Goal: Task Accomplishment & Management: Complete application form

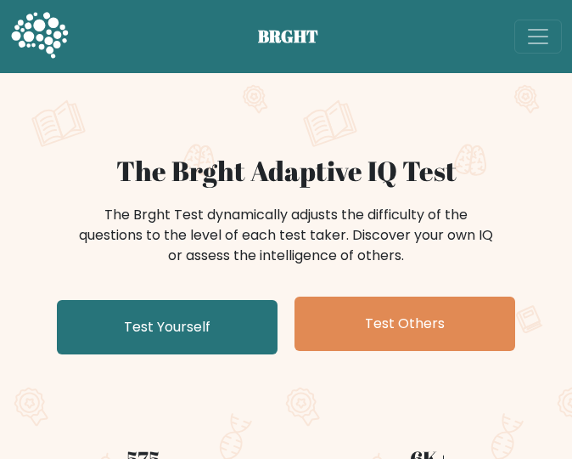
click at [307, 218] on div "The Brght Test dynamically adjusts the difficulty of the questions to the level…" at bounding box center [286, 235] width 425 height 61
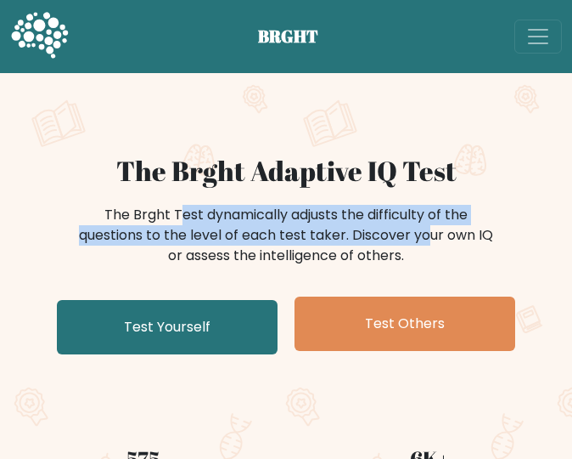
drag, startPoint x: 353, startPoint y: 237, endPoint x: 103, endPoint y: 214, distance: 251.6
click at [103, 214] on div "The Brght Test dynamically adjusts the difficulty of the questions to the level…" at bounding box center [286, 235] width 425 height 61
click at [92, 181] on div at bounding box center [92, 181] width 0 height 0
click at [317, 217] on div "The Brght Test dynamically adjusts the difficulty of the questions to the level…" at bounding box center [286, 235] width 425 height 61
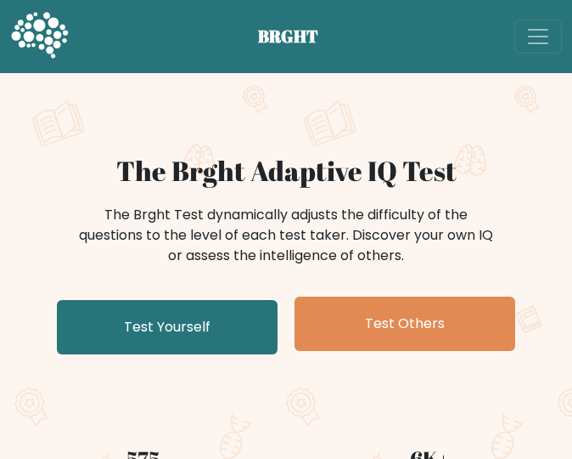
drag, startPoint x: 422, startPoint y: 256, endPoint x: 352, endPoint y: 237, distance: 73.1
click at [352, 237] on div "The Brght Test dynamically adjusts the difficulty of the questions to the level…" at bounding box center [286, 235] width 425 height 61
click at [341, 201] on div at bounding box center [341, 201] width 0 height 0
click at [360, 240] on div "The Brght Test dynamically adjusts the difficulty of the questions to the level…" at bounding box center [286, 235] width 425 height 61
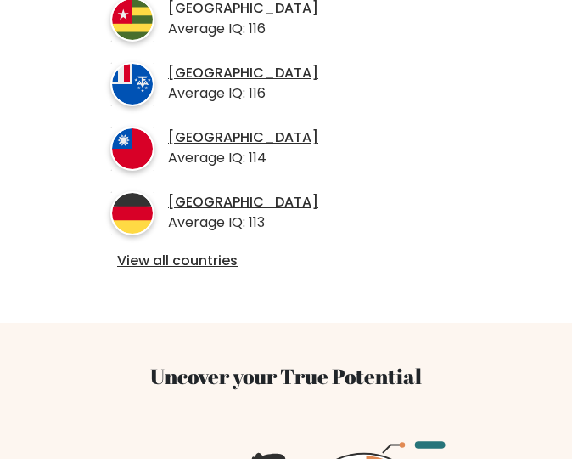
scroll to position [792, 0]
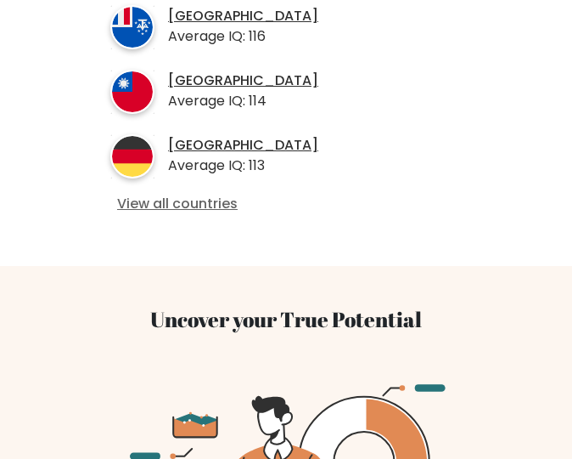
click at [204, 205] on link "View all countries" at bounding box center [286, 204] width 338 height 18
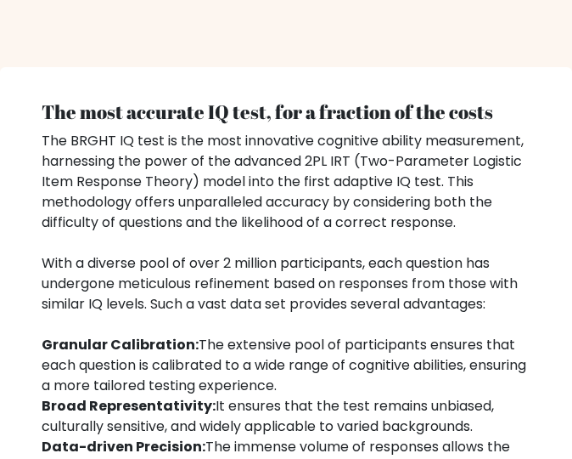
scroll to position [2774, 0]
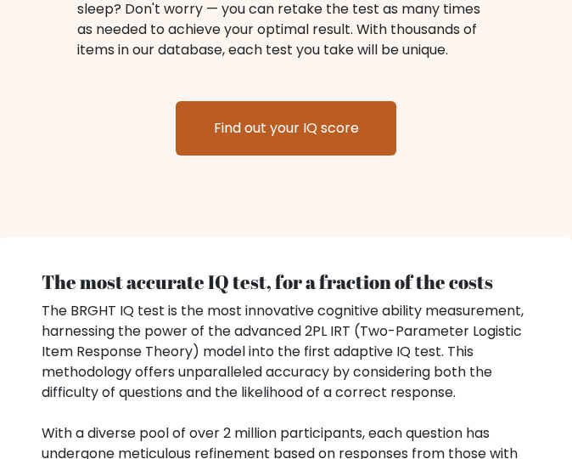
click at [309, 134] on link "Find out your IQ score" at bounding box center [286, 128] width 221 height 54
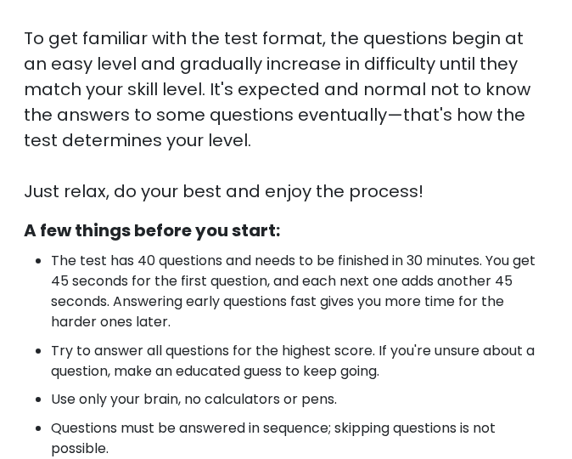
scroll to position [510, 0]
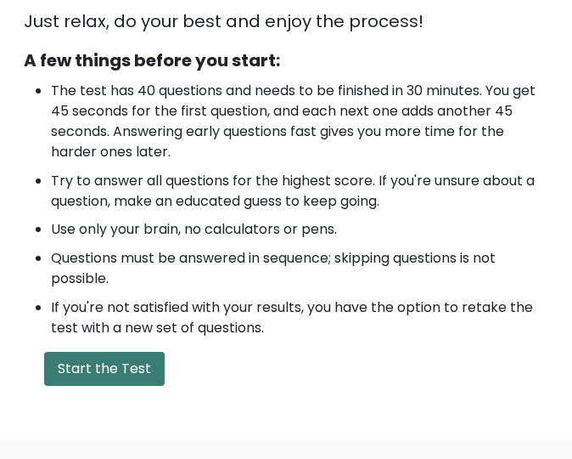
click at [122, 375] on button "Start the Test" at bounding box center [104, 369] width 121 height 34
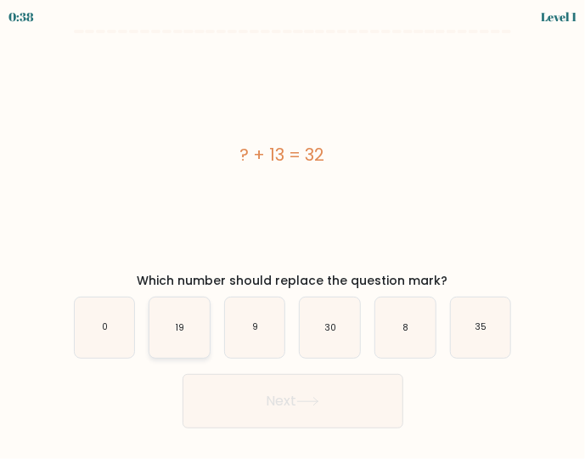
click at [178, 334] on icon "19" at bounding box center [179, 327] width 60 height 60
click at [293, 234] on input "b. 19" at bounding box center [293, 231] width 1 height 4
radio input "true"
click at [290, 400] on button "Next" at bounding box center [293, 401] width 221 height 54
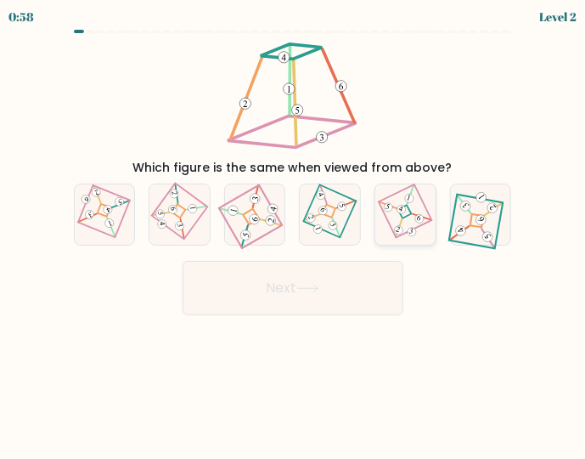
click at [409, 217] on icon at bounding box center [405, 214] width 41 height 48
click at [294, 229] on input "e." at bounding box center [293, 231] width 1 height 4
radio input "true"
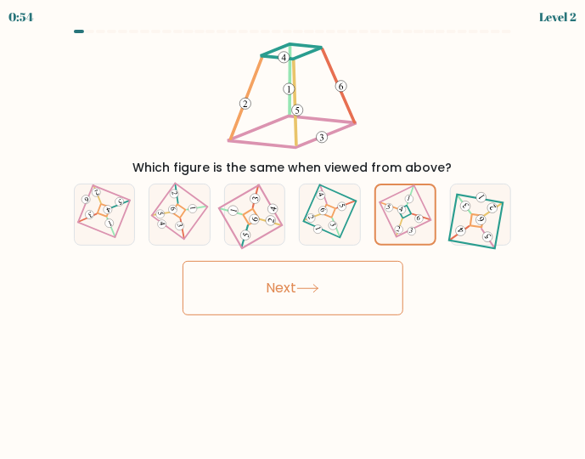
click at [317, 281] on button "Next" at bounding box center [293, 288] width 221 height 54
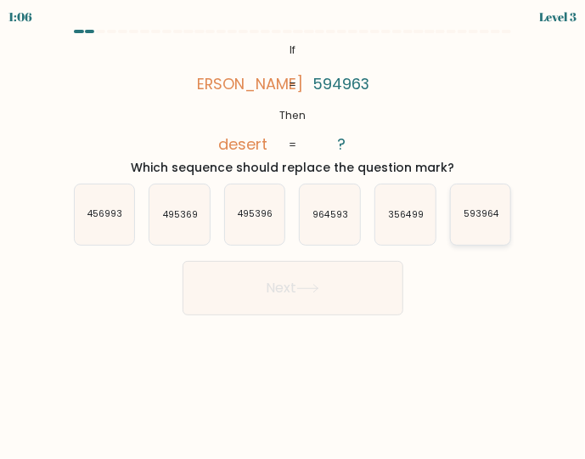
click at [487, 219] on text "593964" at bounding box center [482, 214] width 36 height 13
click at [294, 229] on input "f. 593964" at bounding box center [293, 231] width 1 height 4
radio input "true"
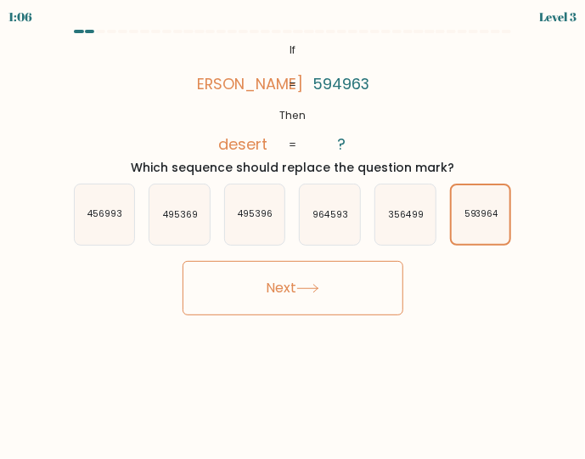
click at [296, 291] on button "Next" at bounding box center [293, 288] width 221 height 54
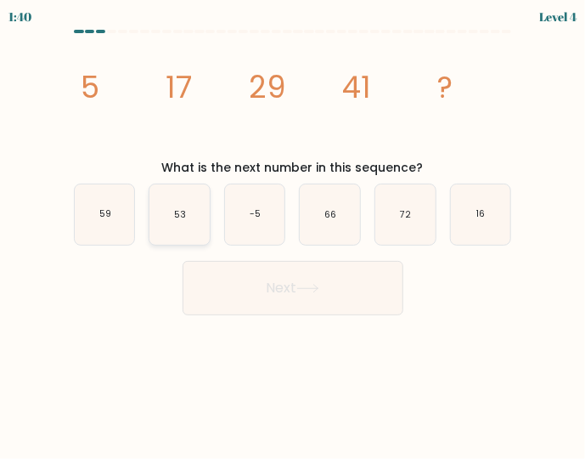
click at [178, 211] on text "53" at bounding box center [180, 214] width 12 height 13
click at [293, 229] on input "b. 53" at bounding box center [293, 231] width 1 height 4
radio input "true"
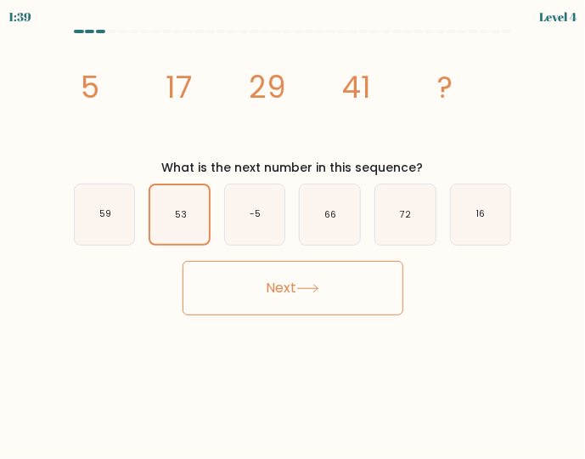
click at [273, 283] on button "Next" at bounding box center [293, 288] width 221 height 54
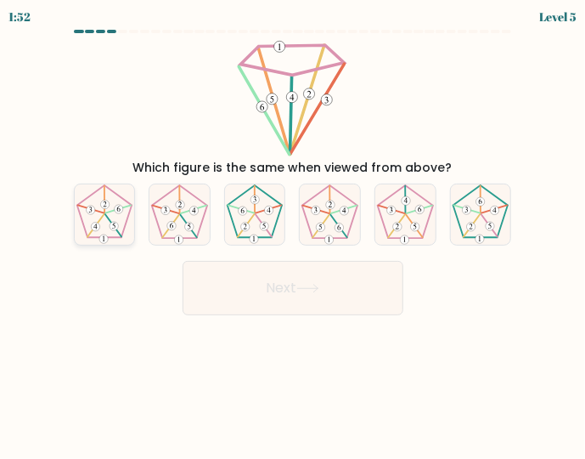
click at [110, 209] on icon at bounding box center [105, 214] width 60 height 60
click at [293, 229] on input "a." at bounding box center [293, 231] width 1 height 4
radio input "true"
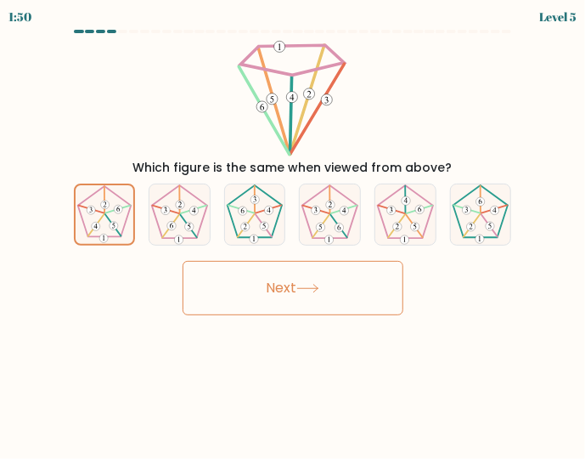
click at [311, 279] on button "Next" at bounding box center [293, 288] width 221 height 54
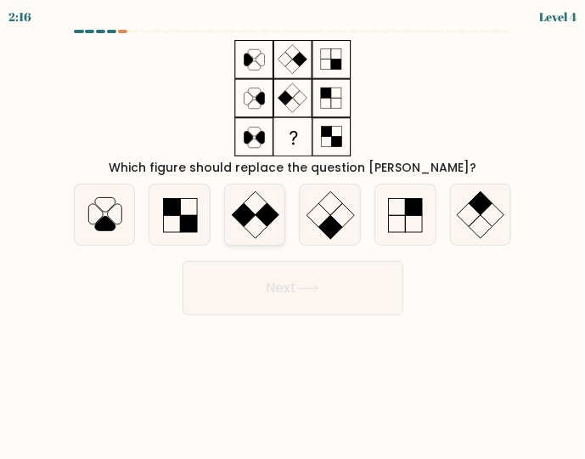
click at [258, 208] on icon at bounding box center [255, 214] width 60 height 60
click at [293, 229] on input "c." at bounding box center [293, 231] width 1 height 4
radio input "true"
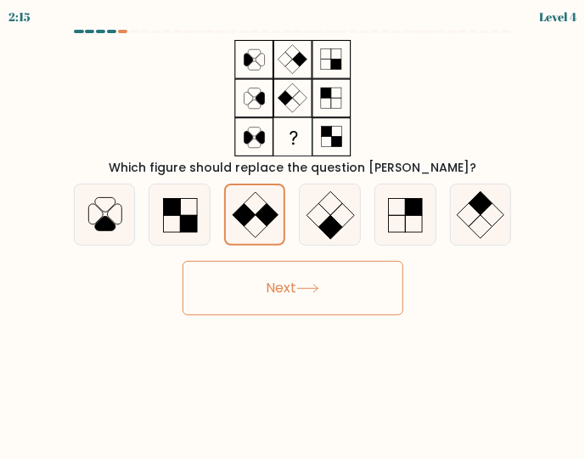
click at [319, 284] on icon at bounding box center [307, 288] width 23 height 9
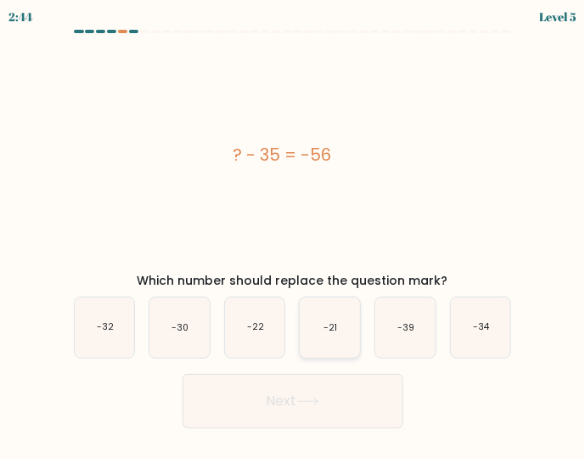
click at [332, 327] on text "-21" at bounding box center [331, 327] width 14 height 13
click at [294, 234] on input "d. -21" at bounding box center [293, 231] width 1 height 4
radio input "true"
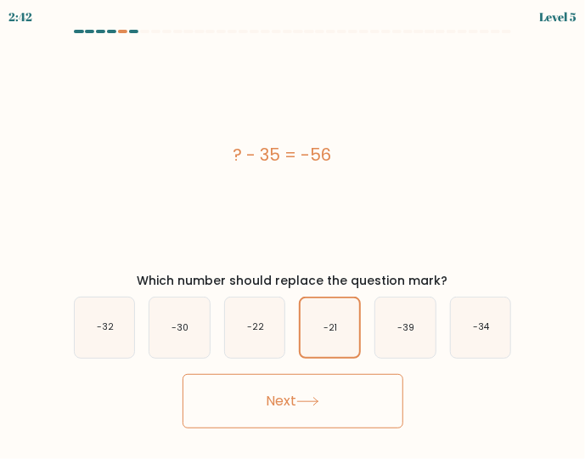
click at [326, 409] on button "Next" at bounding box center [293, 401] width 221 height 54
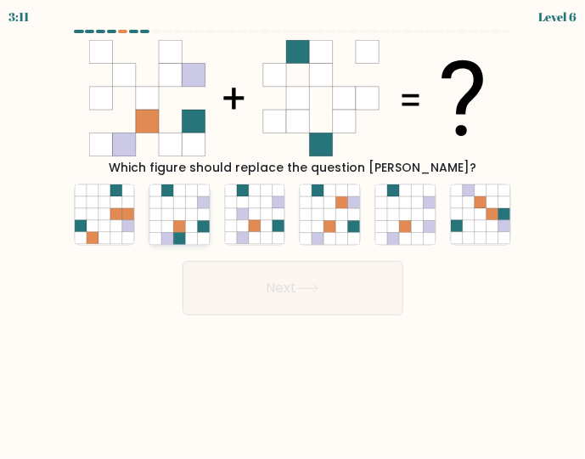
click at [194, 217] on icon at bounding box center [192, 215] width 12 height 12
click at [293, 229] on input "b." at bounding box center [293, 231] width 1 height 4
radio input "true"
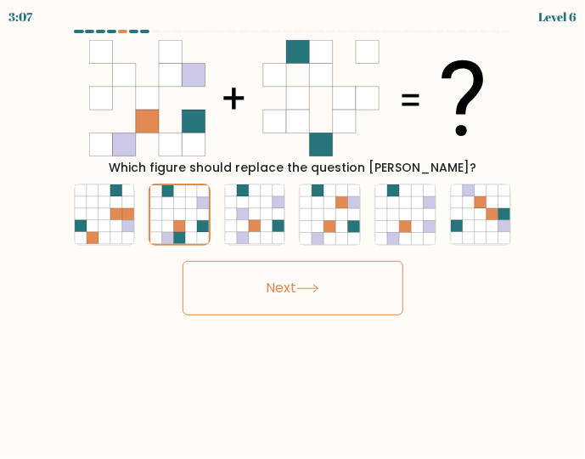
click at [305, 288] on icon at bounding box center [307, 288] width 23 height 9
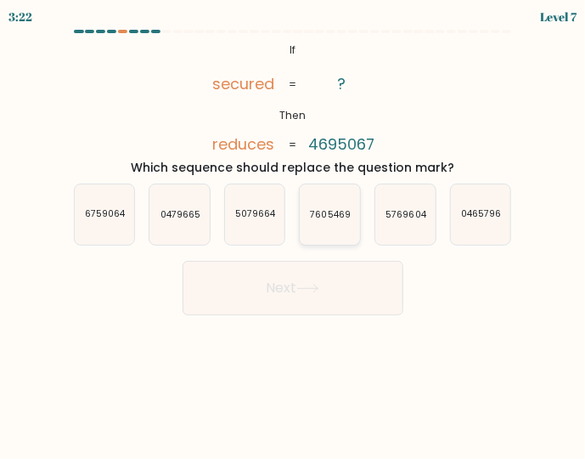
click at [343, 215] on text "7605469" at bounding box center [331, 214] width 40 height 13
click at [294, 229] on input "d. 7605469" at bounding box center [293, 231] width 1 height 4
radio input "true"
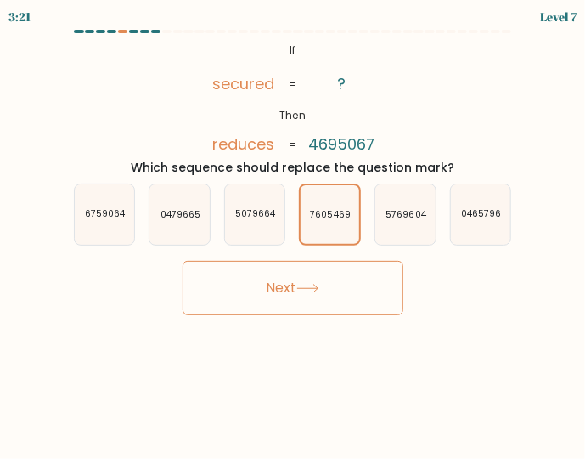
click at [330, 279] on button "Next" at bounding box center [293, 288] width 221 height 54
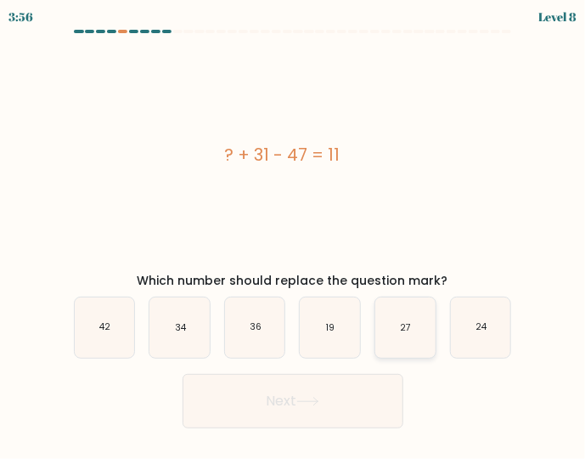
click at [413, 320] on icon "27" at bounding box center [405, 327] width 60 height 60
click at [294, 234] on input "e. 27" at bounding box center [293, 231] width 1 height 4
radio input "true"
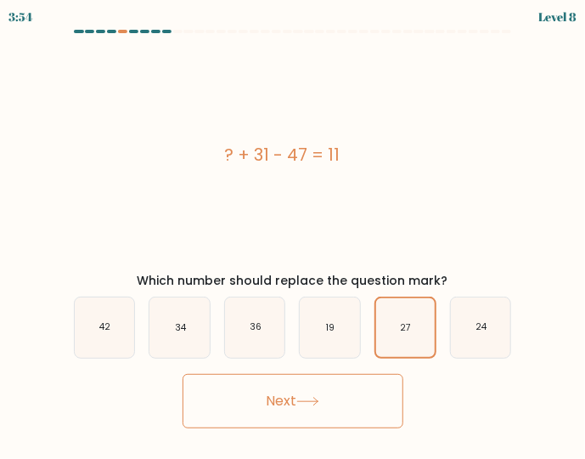
click at [319, 400] on icon at bounding box center [307, 401] width 23 height 9
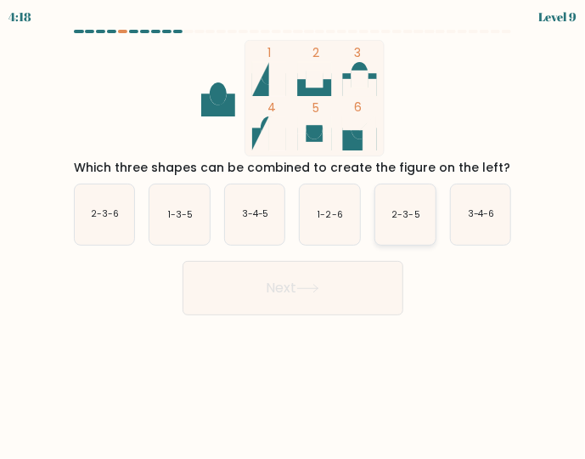
click at [399, 199] on icon "2-3-5" at bounding box center [405, 214] width 60 height 60
click at [294, 229] on input "e. 2-3-5" at bounding box center [293, 231] width 1 height 4
radio input "true"
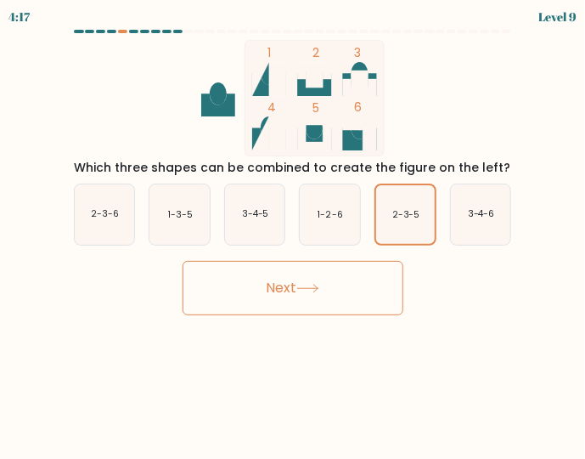
click at [318, 286] on icon at bounding box center [307, 288] width 23 height 9
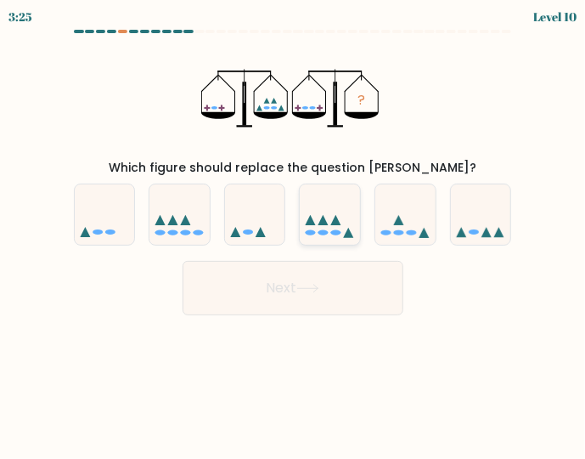
click at [325, 213] on icon at bounding box center [330, 214] width 60 height 50
click at [294, 229] on input "d." at bounding box center [293, 231] width 1 height 4
radio input "true"
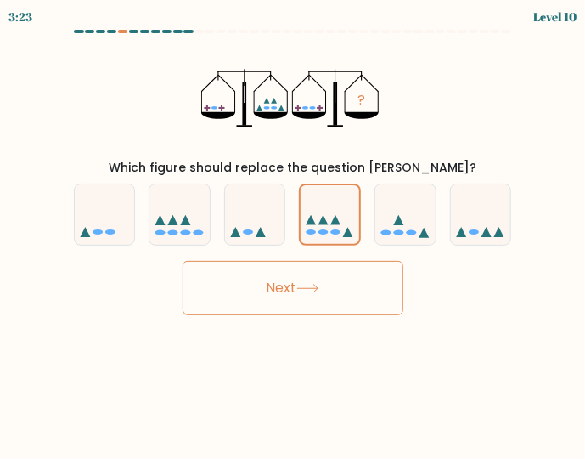
click at [341, 284] on button "Next" at bounding box center [293, 288] width 221 height 54
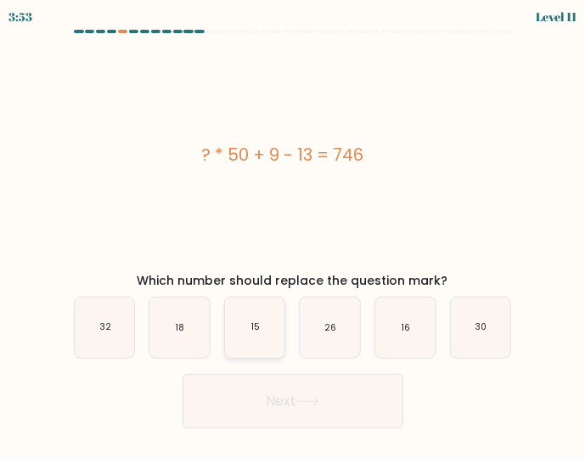
click at [262, 330] on icon "15" at bounding box center [255, 327] width 60 height 60
click at [293, 234] on input "c. 15" at bounding box center [293, 231] width 1 height 4
radio input "true"
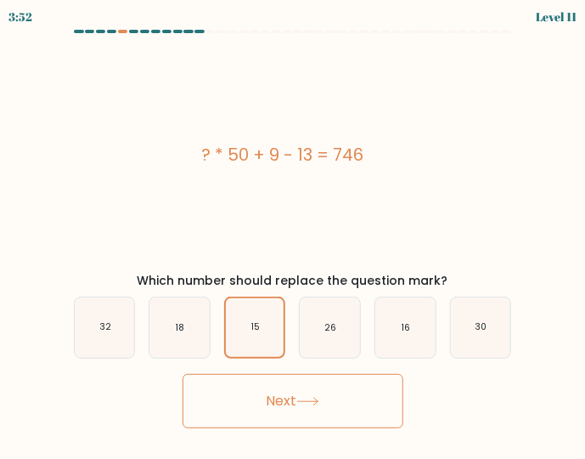
click at [299, 398] on button "Next" at bounding box center [293, 401] width 221 height 54
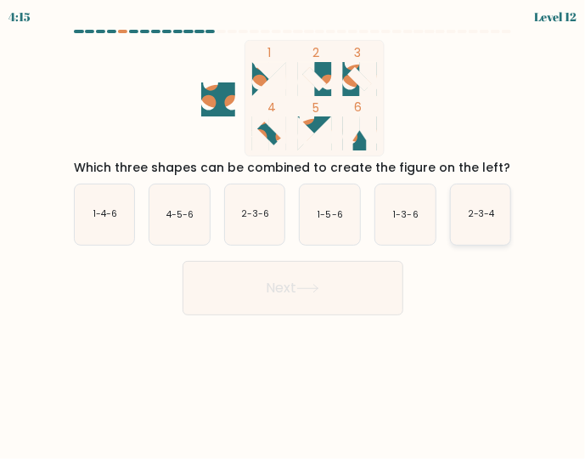
click at [493, 208] on text "2-3-4" at bounding box center [482, 214] width 28 height 13
click at [294, 229] on input "f. 2-3-4" at bounding box center [293, 231] width 1 height 4
radio input "true"
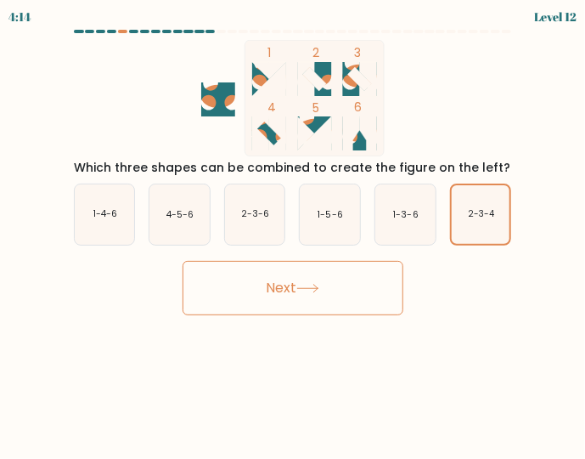
click at [332, 275] on button "Next" at bounding box center [293, 288] width 221 height 54
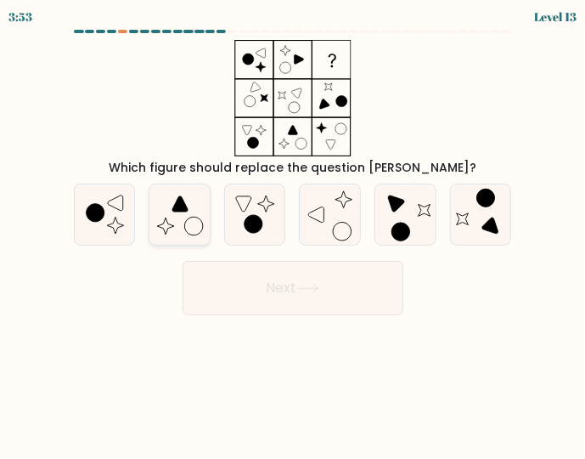
click at [193, 213] on icon at bounding box center [179, 214] width 60 height 60
click at [293, 229] on input "b." at bounding box center [293, 231] width 1 height 4
radio input "true"
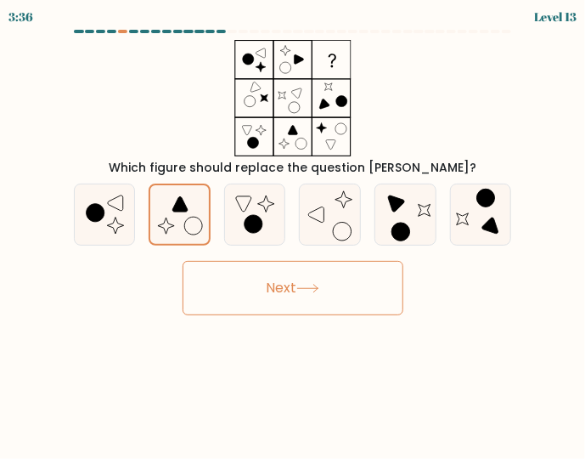
click at [304, 290] on icon at bounding box center [307, 288] width 23 height 9
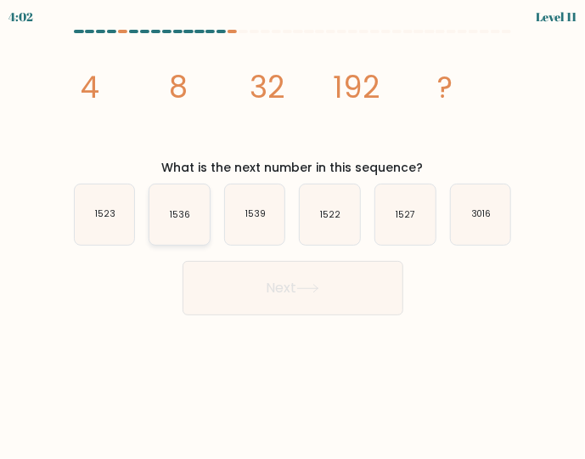
click at [182, 226] on icon "1536" at bounding box center [179, 214] width 60 height 60
click at [293, 229] on input "b. 1536" at bounding box center [293, 231] width 1 height 4
radio input "true"
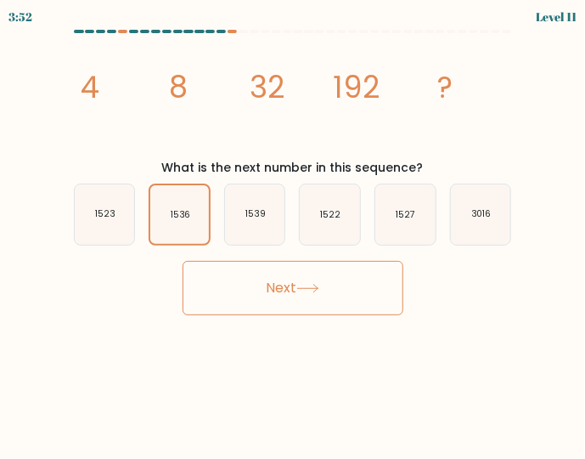
click at [330, 279] on button "Next" at bounding box center [293, 288] width 221 height 54
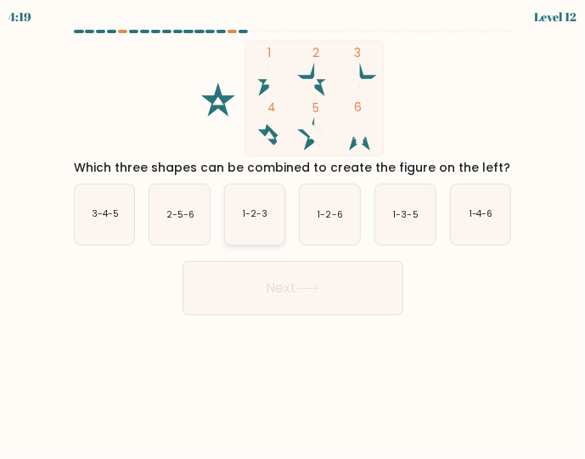
click at [258, 218] on text "1-2-3" at bounding box center [255, 214] width 25 height 13
click at [293, 229] on input "c. 1-2-3" at bounding box center [293, 231] width 1 height 4
radio input "true"
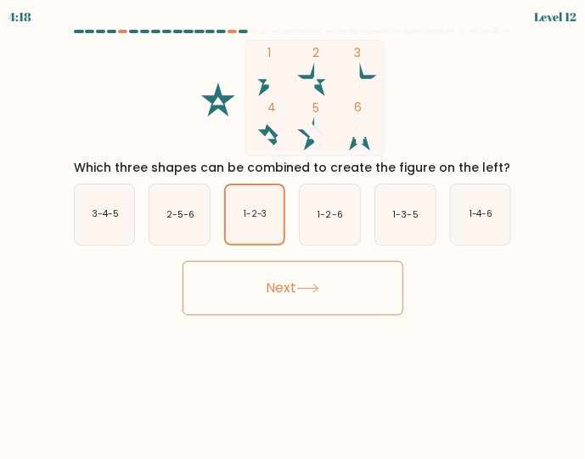
click at [319, 288] on icon at bounding box center [307, 288] width 23 height 9
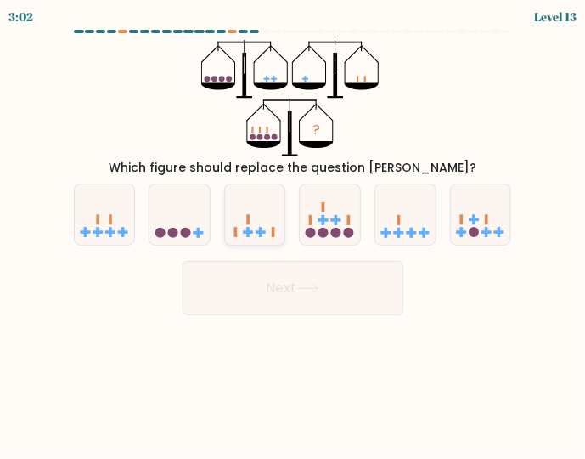
click at [262, 222] on icon at bounding box center [255, 214] width 60 height 50
click at [293, 229] on input "c." at bounding box center [293, 231] width 1 height 4
radio input "true"
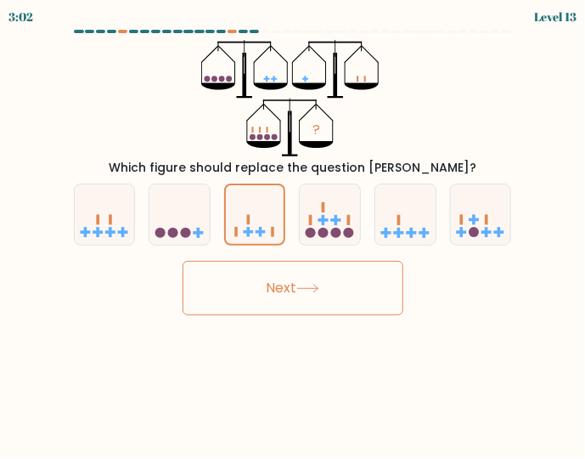
click at [302, 283] on button "Next" at bounding box center [293, 288] width 221 height 54
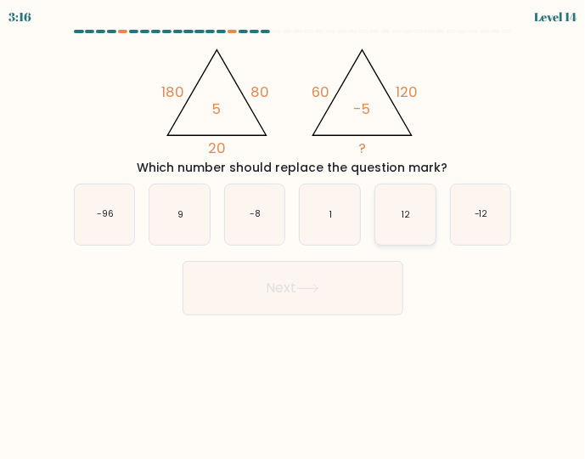
click at [407, 210] on text "12" at bounding box center [406, 214] width 8 height 13
click at [294, 229] on input "e. 12" at bounding box center [293, 231] width 1 height 4
radio input "true"
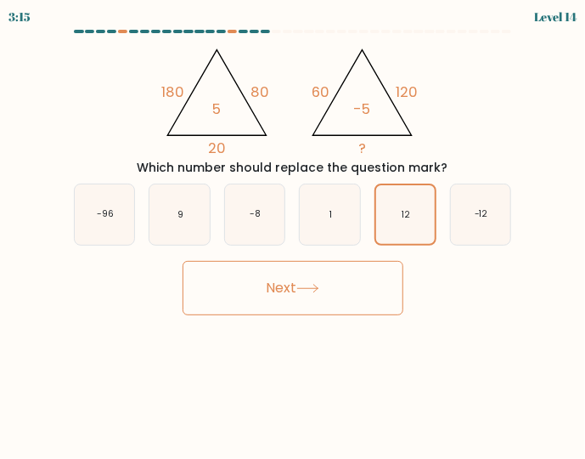
click at [343, 293] on button "Next" at bounding box center [293, 288] width 221 height 54
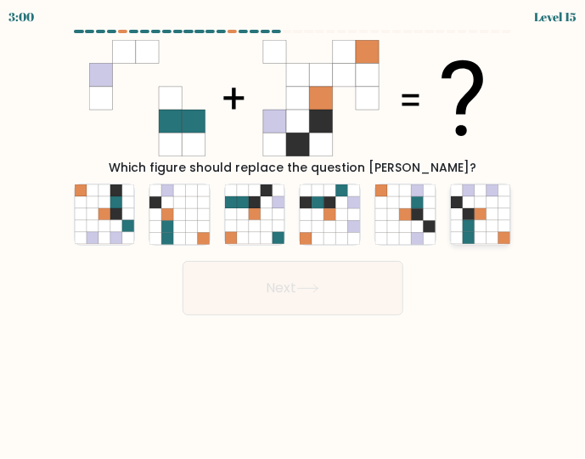
click at [486, 221] on icon at bounding box center [481, 227] width 12 height 12
click at [294, 229] on input "f." at bounding box center [293, 231] width 1 height 4
radio input "true"
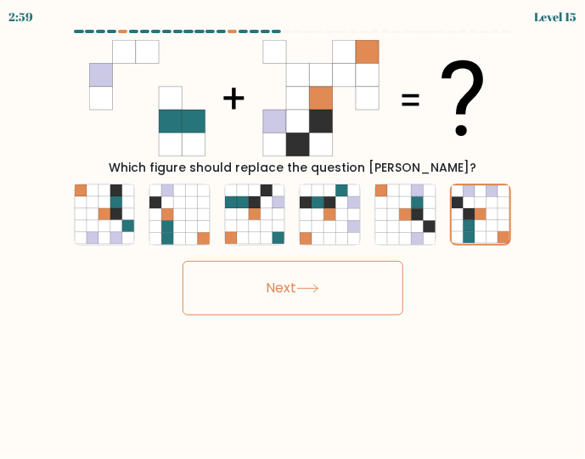
click at [328, 283] on button "Next" at bounding box center [293, 288] width 221 height 54
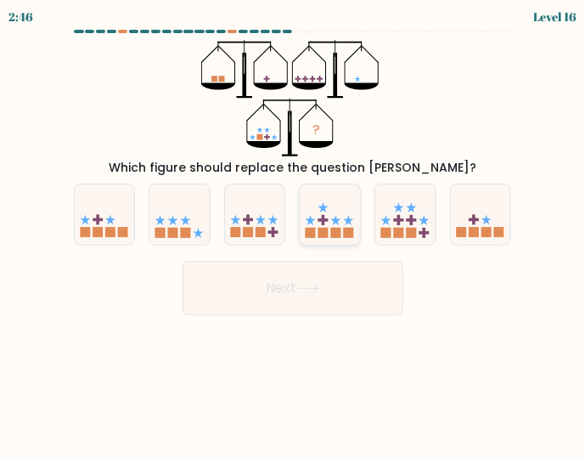
click at [333, 228] on rect at bounding box center [336, 233] width 10 height 10
click at [294, 229] on input "d." at bounding box center [293, 231] width 1 height 4
radio input "true"
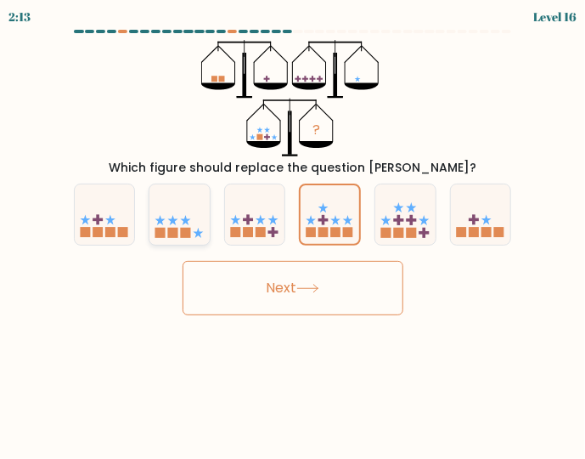
click at [188, 227] on icon at bounding box center [179, 214] width 60 height 50
click at [293, 229] on input "b." at bounding box center [293, 231] width 1 height 4
radio input "true"
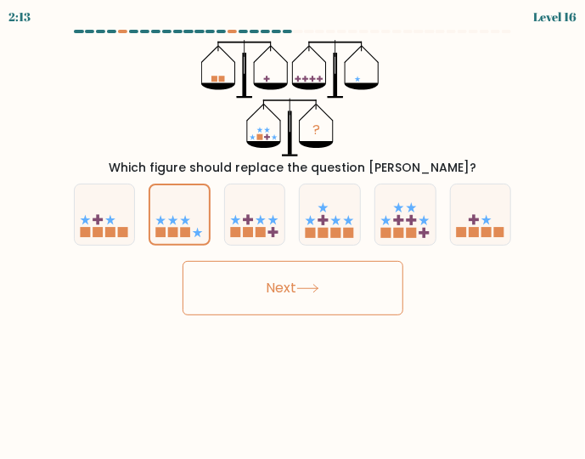
click at [307, 287] on icon at bounding box center [307, 288] width 23 height 9
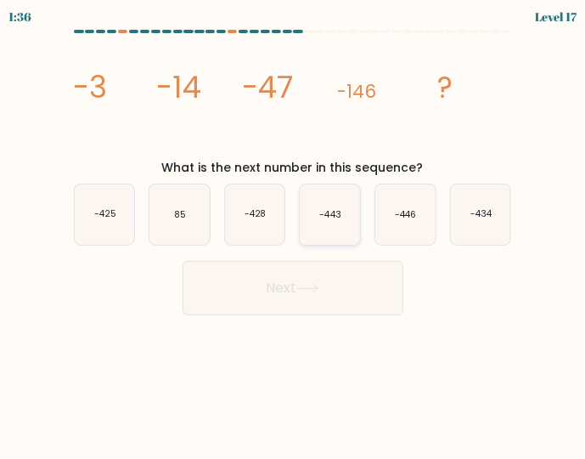
click at [335, 220] on text "-443" at bounding box center [330, 214] width 21 height 13
click at [294, 229] on input "d. -443" at bounding box center [293, 231] width 1 height 4
radio input "true"
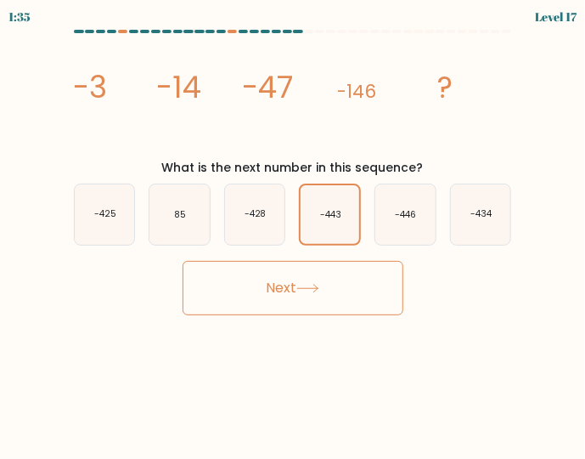
click at [346, 289] on button "Next" at bounding box center [293, 288] width 221 height 54
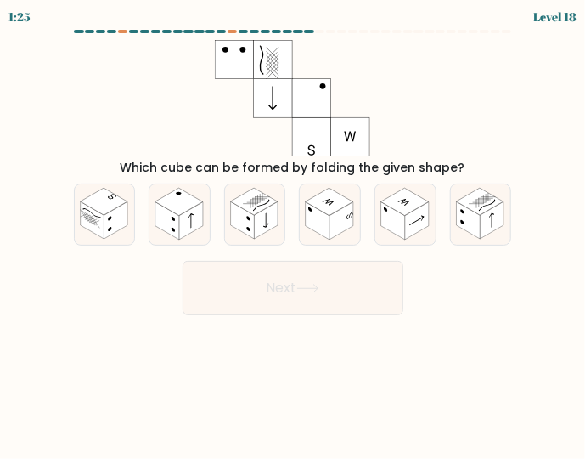
click at [291, 207] on div "c." at bounding box center [255, 214] width 76 height 62
click at [318, 210] on rect at bounding box center [318, 220] width 24 height 37
click at [294, 229] on input "d." at bounding box center [293, 231] width 1 height 4
radio input "true"
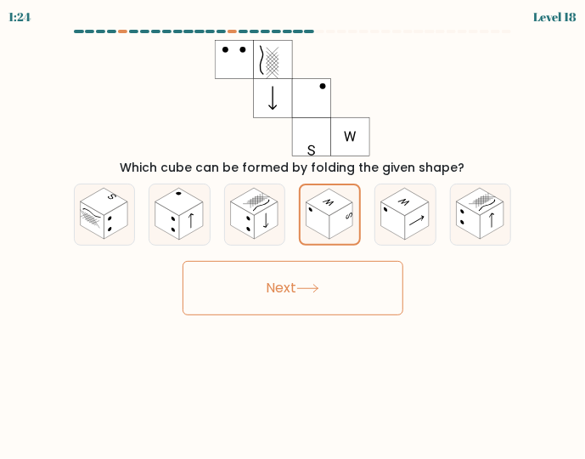
click at [332, 278] on button "Next" at bounding box center [293, 288] width 221 height 54
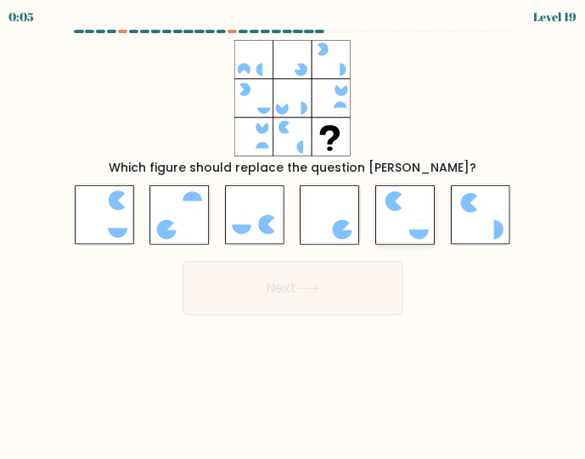
click at [406, 208] on icon at bounding box center [405, 214] width 60 height 59
click at [294, 229] on input "e." at bounding box center [293, 231] width 1 height 4
radio input "true"
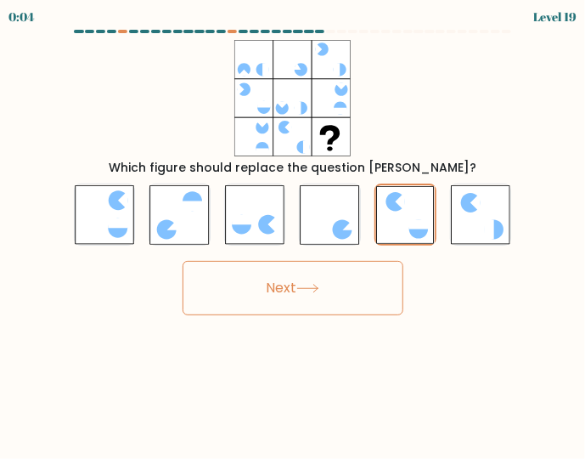
click at [351, 291] on button "Next" at bounding box center [293, 288] width 221 height 54
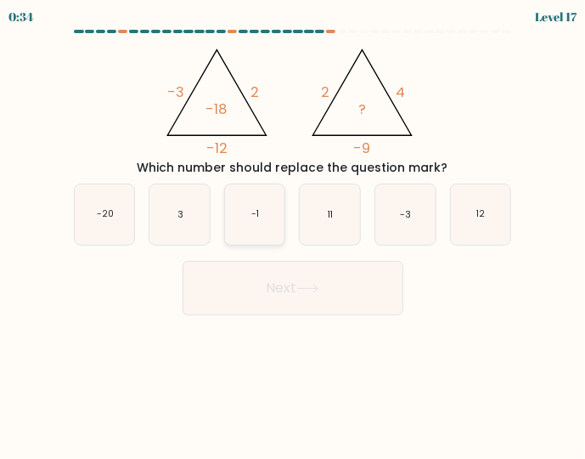
click at [262, 220] on icon "-1" at bounding box center [255, 214] width 60 height 60
click at [293, 229] on input "c. -1" at bounding box center [293, 231] width 1 height 4
radio input "true"
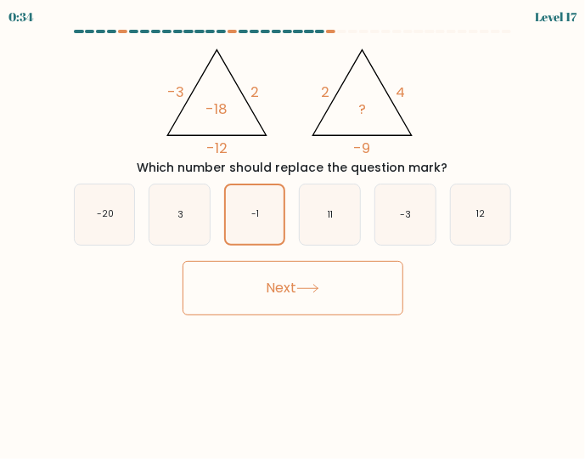
click at [314, 294] on button "Next" at bounding box center [293, 288] width 221 height 54
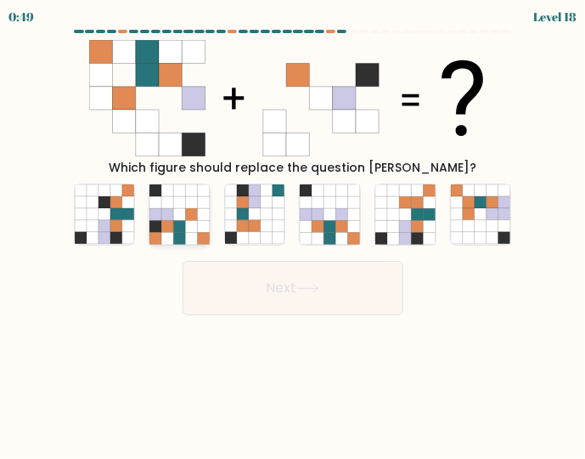
click at [194, 217] on icon at bounding box center [192, 215] width 12 height 12
click at [293, 229] on input "b." at bounding box center [293, 231] width 1 height 4
radio input "true"
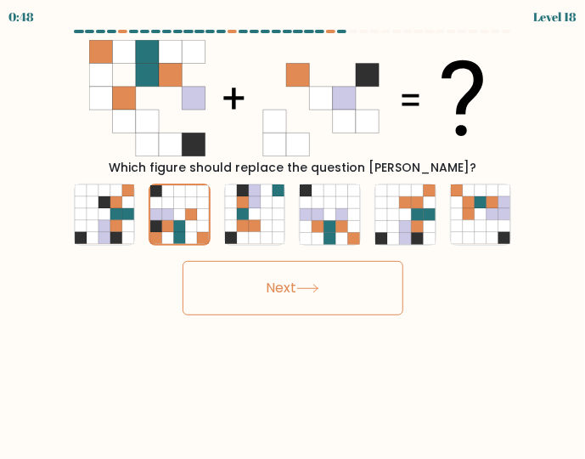
click at [302, 280] on button "Next" at bounding box center [293, 288] width 221 height 54
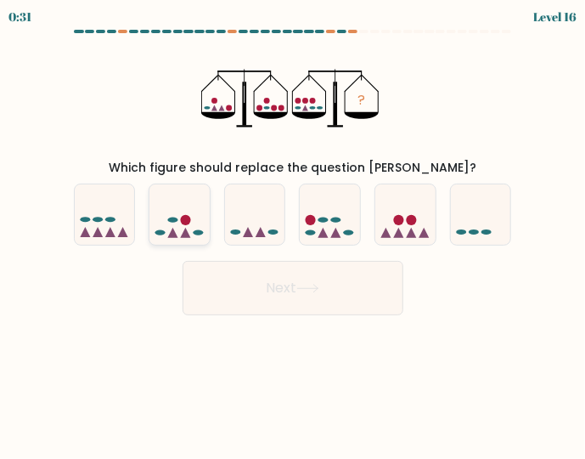
click at [186, 219] on circle at bounding box center [185, 220] width 10 height 10
click at [293, 229] on input "b." at bounding box center [293, 231] width 1 height 4
radio input "true"
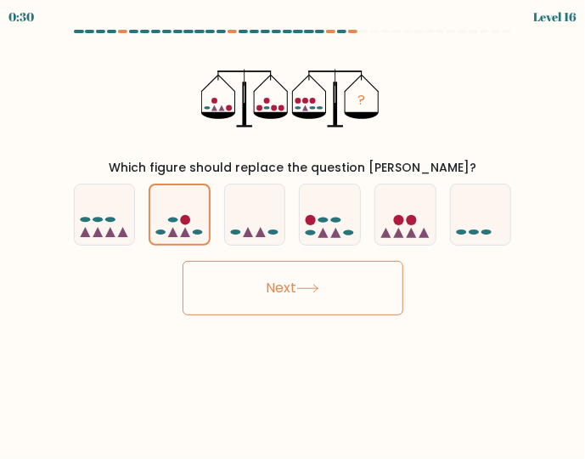
click at [299, 274] on button "Next" at bounding box center [293, 288] width 221 height 54
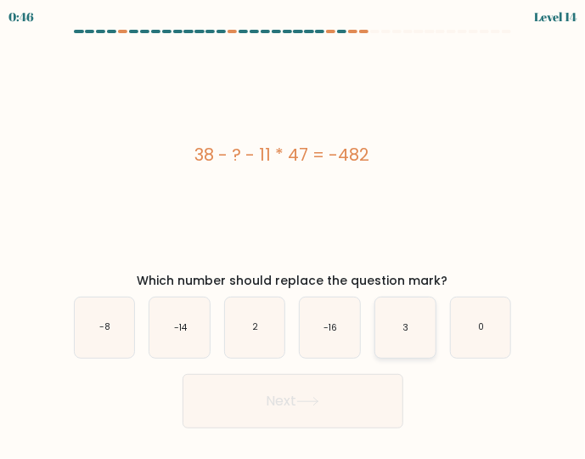
click at [408, 327] on text "3" at bounding box center [406, 327] width 6 height 13
click at [294, 234] on input "e. 3" at bounding box center [293, 231] width 1 height 4
radio input "true"
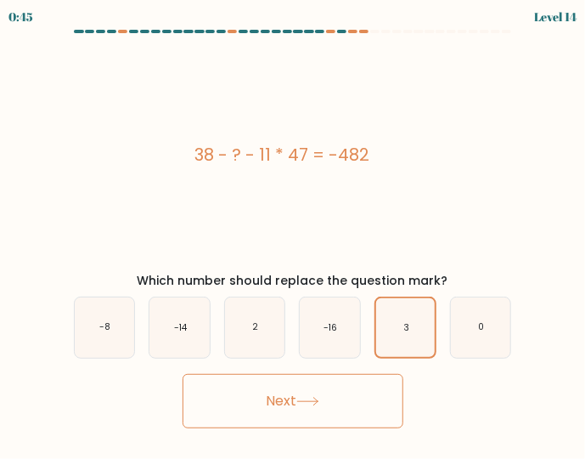
click at [316, 398] on icon at bounding box center [307, 401] width 23 height 9
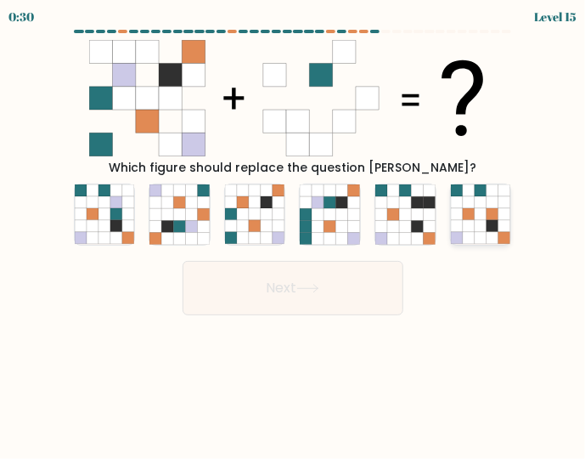
click at [482, 223] on icon at bounding box center [481, 227] width 12 height 12
click at [294, 229] on input "f." at bounding box center [293, 231] width 1 height 4
radio input "true"
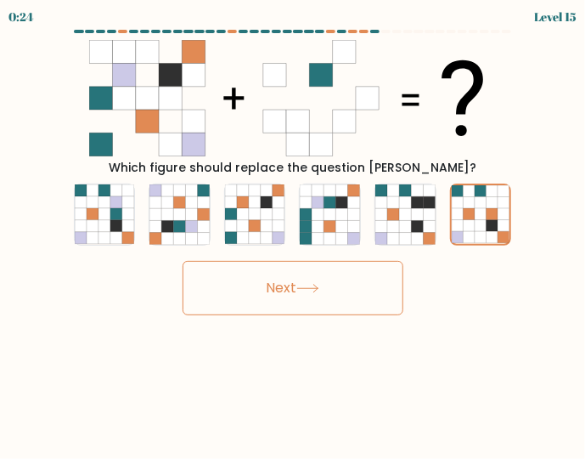
click at [330, 277] on button "Next" at bounding box center [293, 288] width 221 height 54
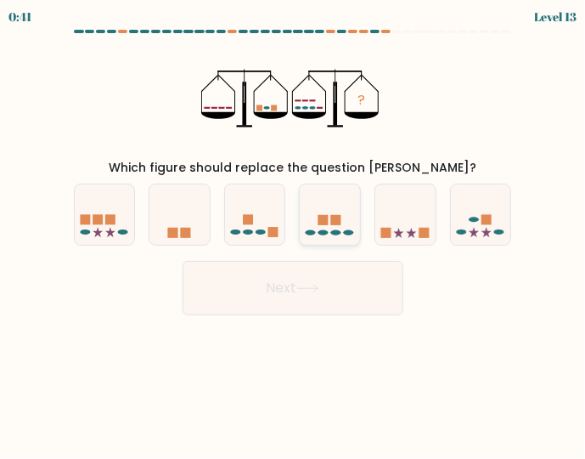
click at [336, 218] on rect at bounding box center [336, 220] width 10 height 10
click at [294, 229] on input "d." at bounding box center [293, 231] width 1 height 4
radio input "true"
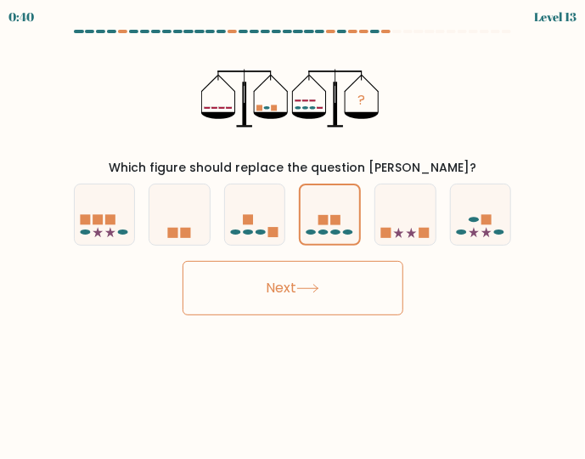
click at [365, 280] on button "Next" at bounding box center [293, 288] width 221 height 54
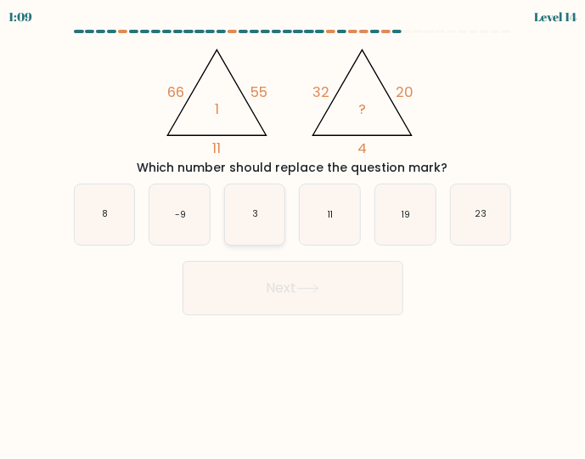
click at [258, 208] on icon "3" at bounding box center [255, 214] width 60 height 60
click at [293, 229] on input "c. 3" at bounding box center [293, 231] width 1 height 4
radio input "true"
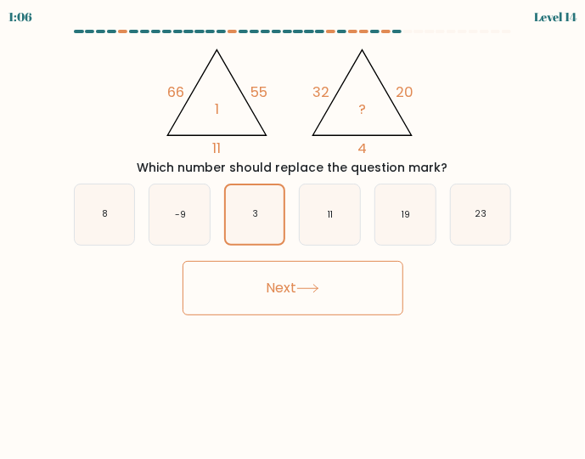
click at [365, 287] on button "Next" at bounding box center [293, 288] width 221 height 54
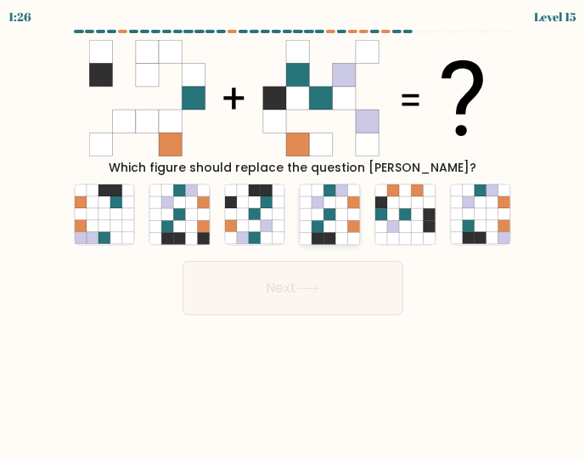
click at [344, 213] on icon at bounding box center [342, 215] width 12 height 12
click at [294, 229] on input "d." at bounding box center [293, 231] width 1 height 4
radio input "true"
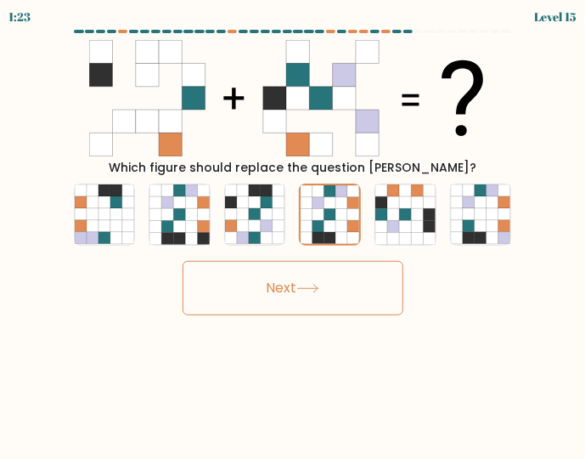
click at [340, 278] on button "Next" at bounding box center [293, 288] width 221 height 54
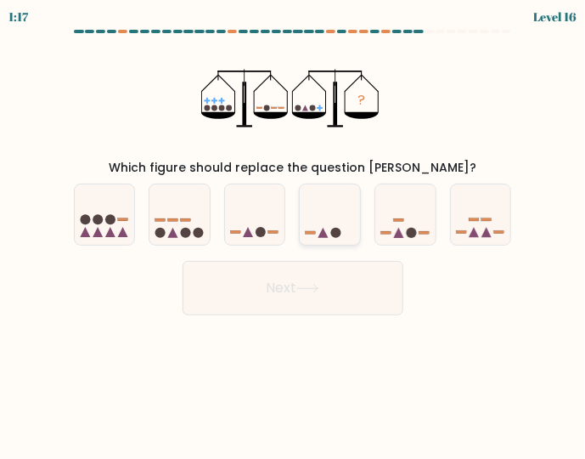
click at [330, 201] on icon at bounding box center [330, 214] width 60 height 50
click at [294, 229] on input "d." at bounding box center [293, 231] width 1 height 4
radio input "true"
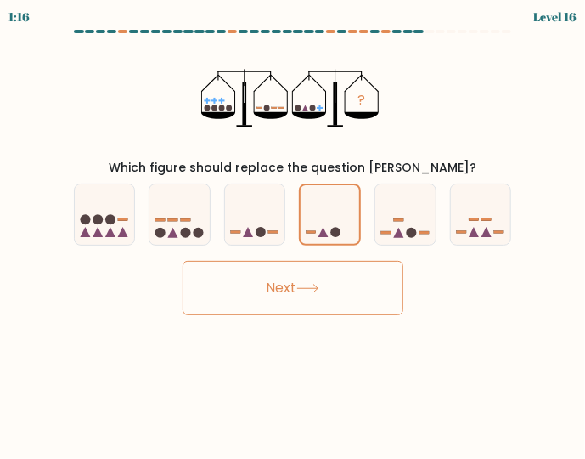
drag, startPoint x: 374, startPoint y: 274, endPoint x: 369, endPoint y: 282, distance: 9.2
click at [369, 280] on button "Next" at bounding box center [293, 288] width 221 height 54
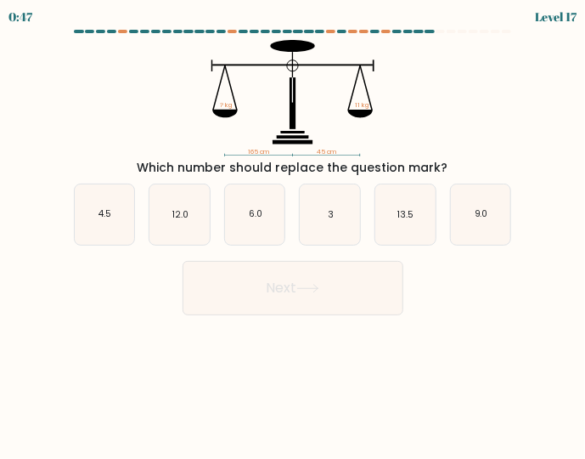
click at [484, 289] on div "Next" at bounding box center [293, 283] width 459 height 63
click at [329, 218] on text "3" at bounding box center [331, 214] width 6 height 13
click at [294, 229] on input "d. 3" at bounding box center [293, 231] width 1 height 4
radio input "true"
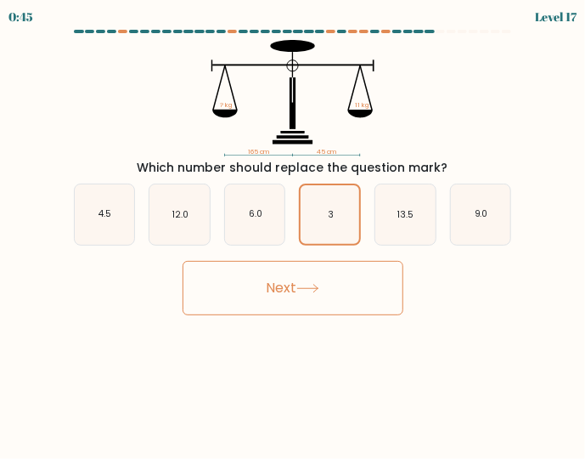
click at [332, 285] on button "Next" at bounding box center [293, 288] width 221 height 54
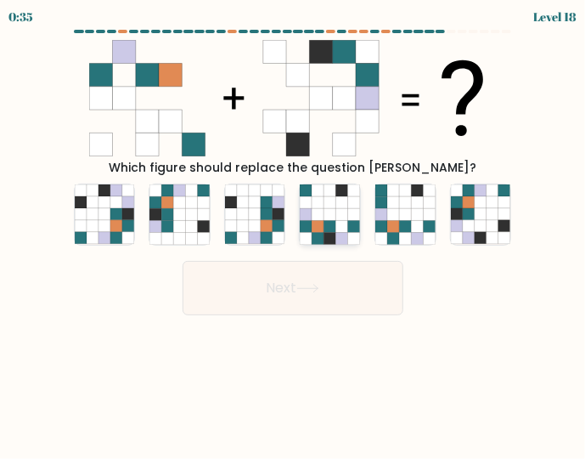
click at [337, 211] on icon at bounding box center [342, 215] width 12 height 12
click at [294, 229] on input "d." at bounding box center [293, 231] width 1 height 4
radio input "true"
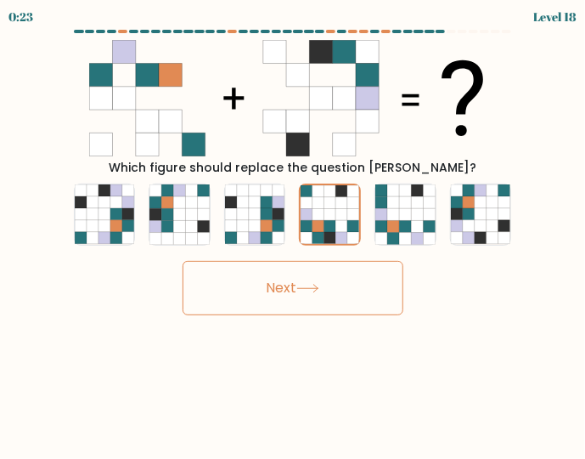
click at [324, 285] on button "Next" at bounding box center [293, 288] width 221 height 54
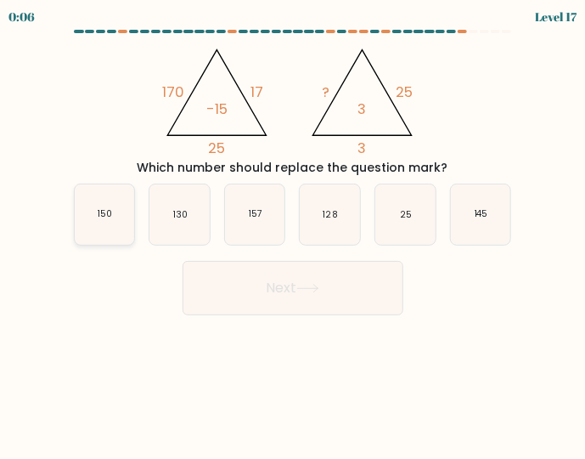
drag, startPoint x: 107, startPoint y: 212, endPoint x: 119, endPoint y: 223, distance: 15.7
click at [105, 212] on text "150" at bounding box center [105, 214] width 14 height 13
click at [293, 229] on input "a. 150" at bounding box center [293, 231] width 1 height 4
radio input "true"
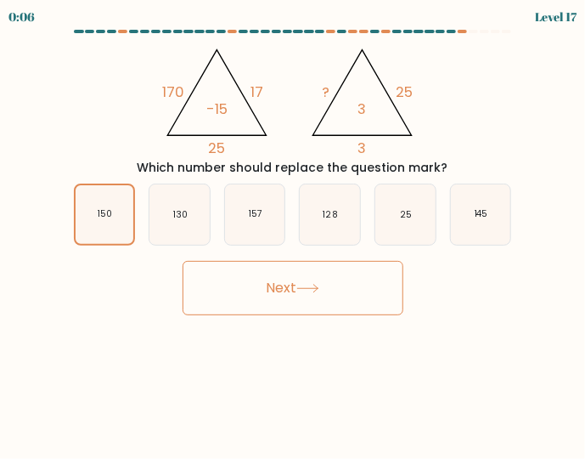
click at [292, 295] on button "Next" at bounding box center [293, 288] width 221 height 54
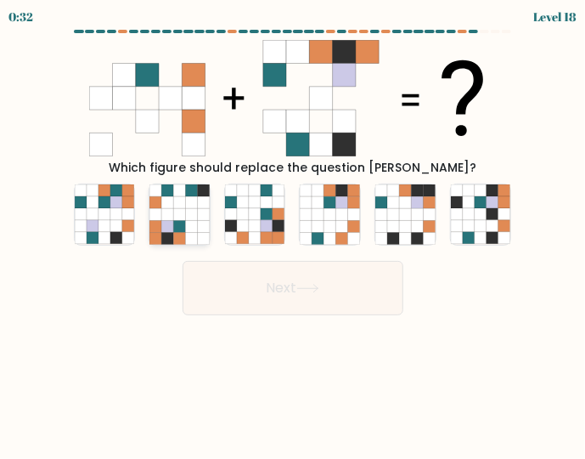
click at [181, 208] on icon at bounding box center [179, 203] width 12 height 12
click at [293, 229] on input "b." at bounding box center [293, 231] width 1 height 4
radio input "true"
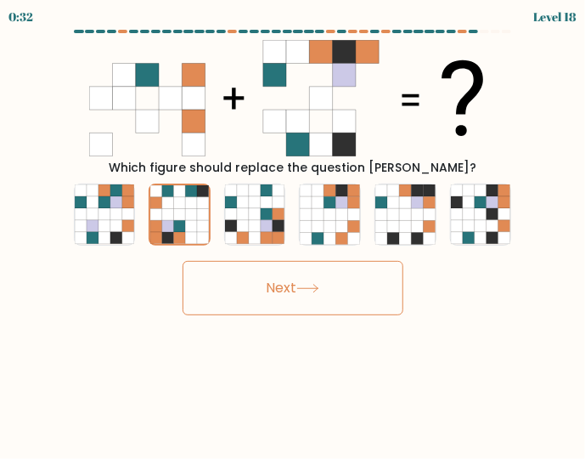
click at [300, 301] on button "Next" at bounding box center [293, 288] width 221 height 54
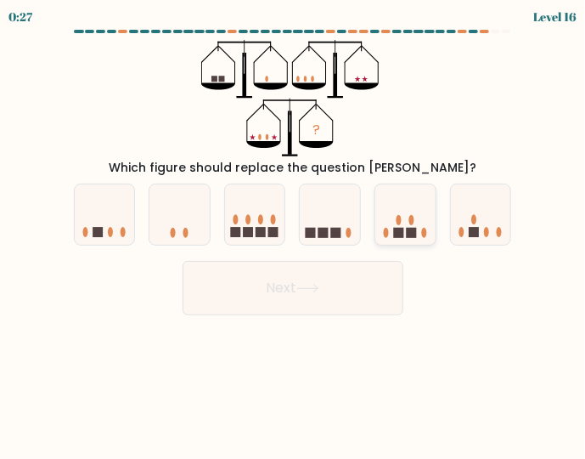
click at [409, 223] on icon at bounding box center [405, 214] width 60 height 50
click at [294, 229] on input "e." at bounding box center [293, 231] width 1 height 4
radio input "true"
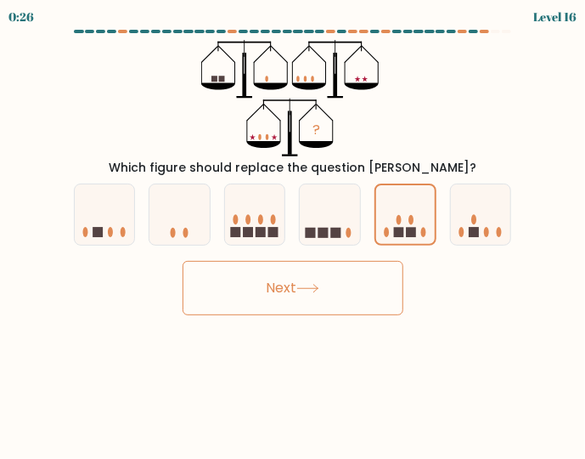
click at [361, 285] on button "Next" at bounding box center [293, 288] width 221 height 54
click at [333, 285] on button "Next" at bounding box center [293, 288] width 221 height 54
click at [467, 114] on div "? Which figure should replace the question mark?" at bounding box center [293, 108] width 459 height 137
click at [340, 289] on button "Next" at bounding box center [293, 288] width 221 height 54
click at [472, 101] on div "? Which figure should replace the question mark?" at bounding box center [293, 108] width 459 height 137
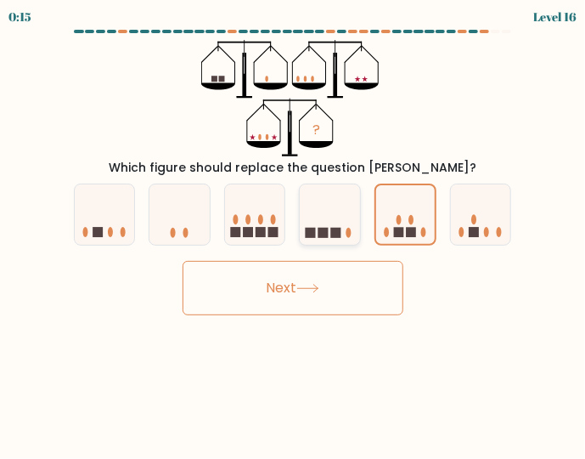
click at [330, 220] on icon at bounding box center [330, 214] width 60 height 50
click at [294, 229] on input "d." at bounding box center [293, 231] width 1 height 4
radio input "true"
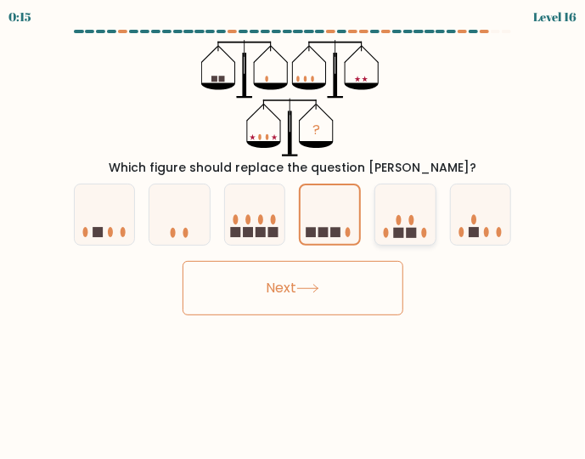
click at [396, 222] on icon at bounding box center [405, 214] width 60 height 50
click at [294, 229] on input "e." at bounding box center [293, 231] width 1 height 4
radio input "true"
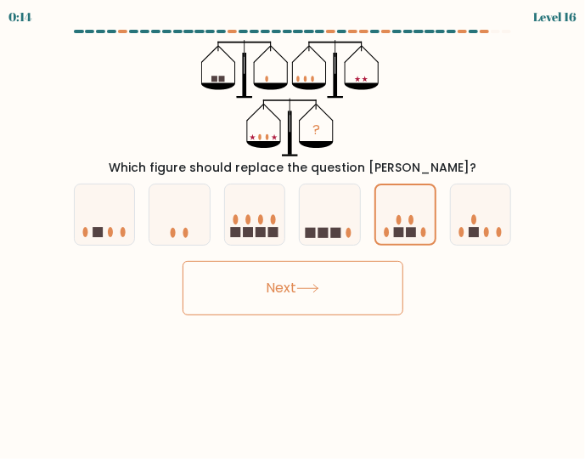
click at [329, 294] on button "Next" at bounding box center [293, 288] width 221 height 54
click at [319, 283] on button "Next" at bounding box center [293, 288] width 221 height 54
click at [262, 279] on button "Next" at bounding box center [293, 288] width 221 height 54
click at [263, 279] on button "Next" at bounding box center [293, 288] width 221 height 54
click at [263, 283] on button "Next" at bounding box center [293, 288] width 221 height 54
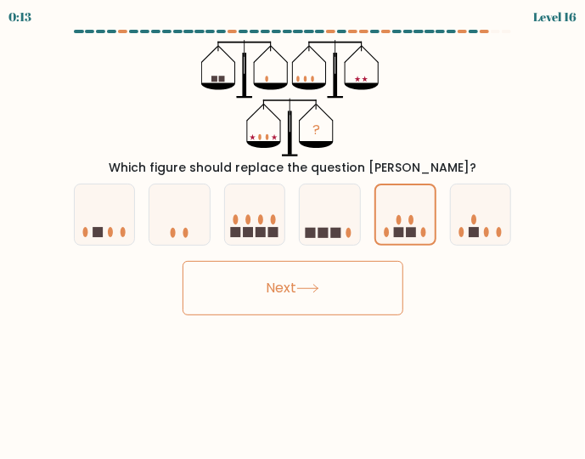
click at [263, 282] on button "Next" at bounding box center [293, 288] width 221 height 54
click at [267, 281] on button "Next" at bounding box center [293, 288] width 221 height 54
click at [270, 283] on button "Next" at bounding box center [293, 288] width 221 height 54
click at [482, 215] on icon at bounding box center [481, 214] width 60 height 50
click at [294, 229] on input "f." at bounding box center [293, 231] width 1 height 4
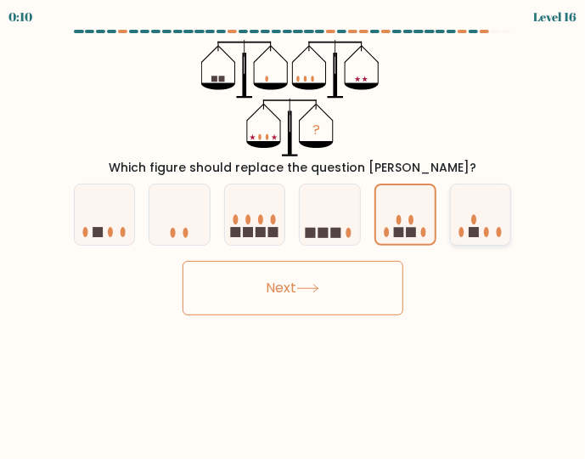
radio input "true"
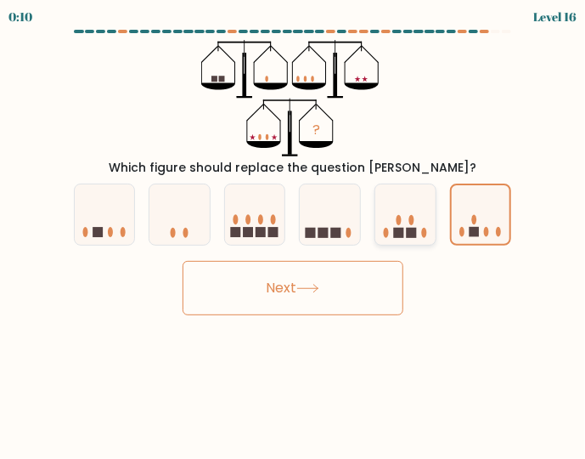
click at [392, 228] on icon at bounding box center [405, 214] width 60 height 50
click at [294, 229] on input "e." at bounding box center [293, 231] width 1 height 4
radio input "true"
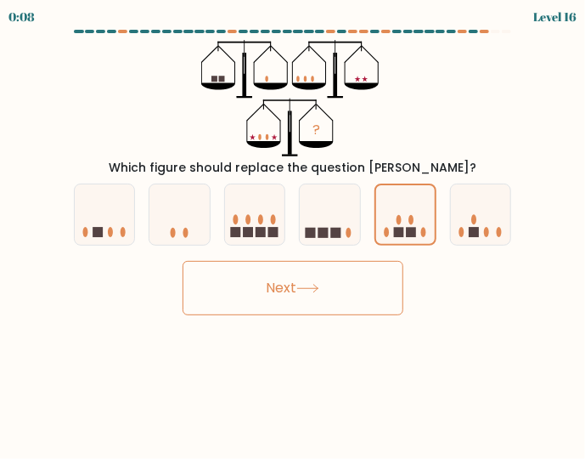
click at [353, 273] on button "Next" at bounding box center [293, 288] width 221 height 54
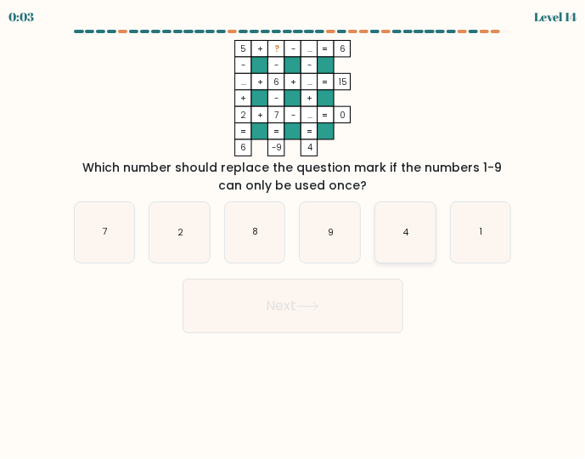
click at [413, 228] on icon "4" at bounding box center [405, 232] width 60 height 60
click at [294, 229] on input "e. 4" at bounding box center [293, 231] width 1 height 4
radio input "true"
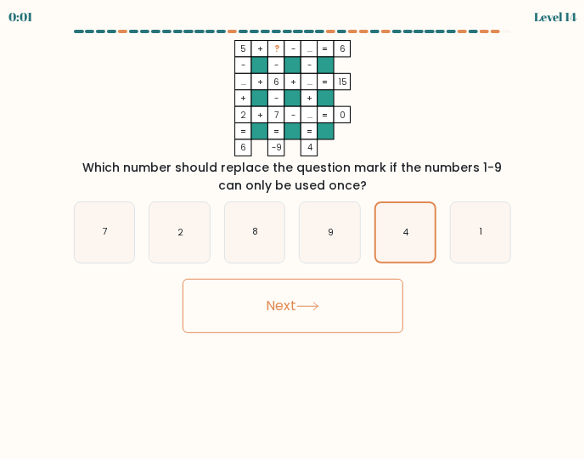
click at [337, 303] on button "Next" at bounding box center [293, 306] width 221 height 54
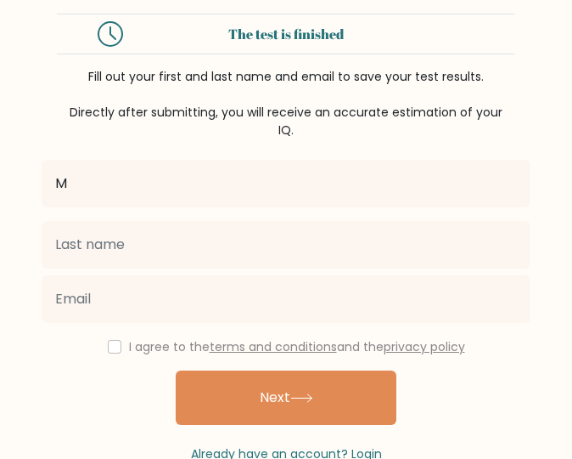
type input "M"
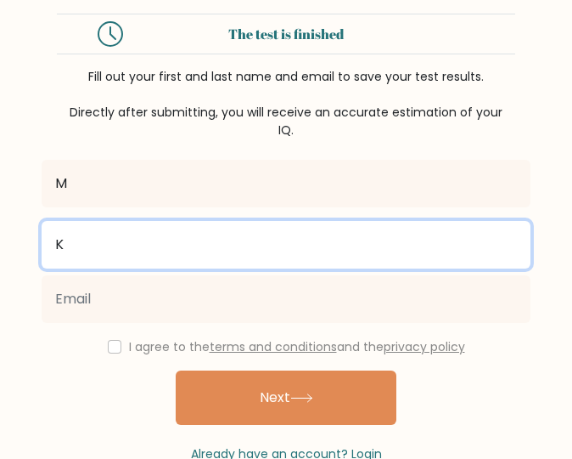
type input "K"
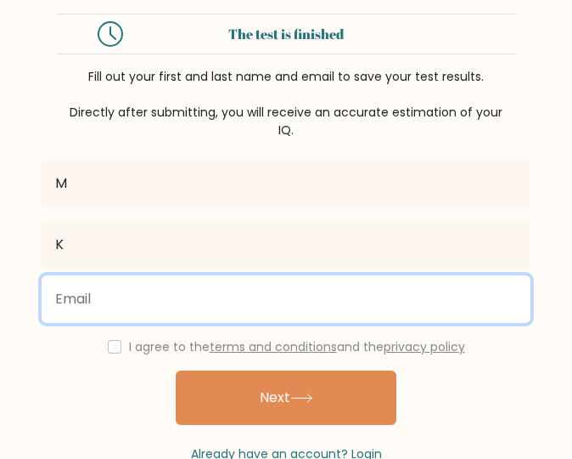
click at [299, 303] on input "email" at bounding box center [286, 299] width 489 height 48
type input "ぎ"
type input "[EMAIL_ADDRESS][DOMAIN_NAME]"
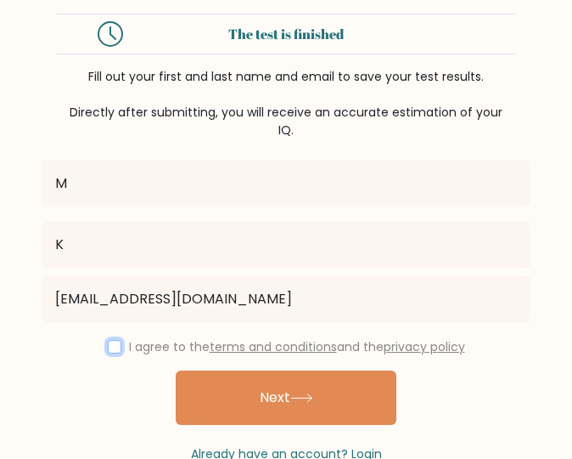
click at [108, 351] on input "checkbox" at bounding box center [115, 347] width 14 height 14
checkbox input "true"
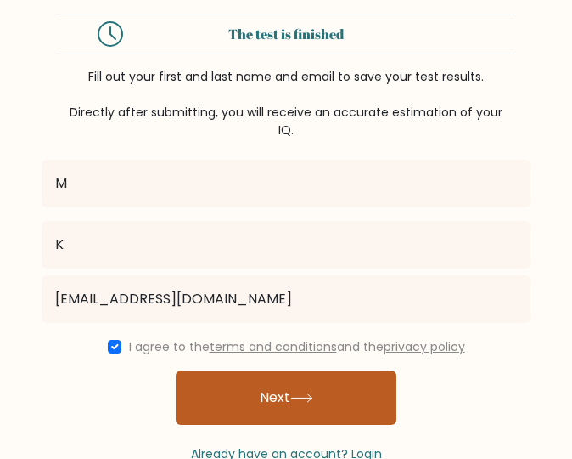
click at [338, 393] on button "Next" at bounding box center [286, 397] width 221 height 54
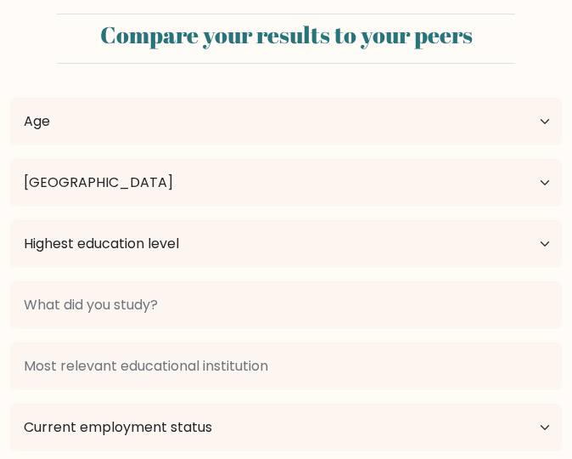
select select "JP"
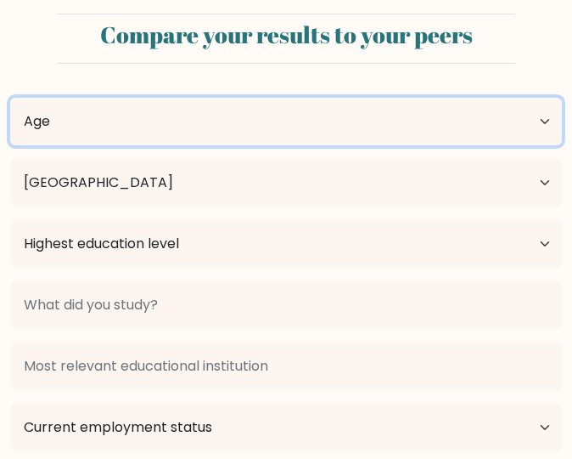
click at [542, 122] on select "Age Under [DEMOGRAPHIC_DATA] [DEMOGRAPHIC_DATA] [DEMOGRAPHIC_DATA] [DEMOGRAPHIC…" at bounding box center [286, 122] width 552 height 48
select select "55_64"
click at [10, 98] on select "Age Under 18 years old 18-24 years old 25-34 years old 35-44 years old 45-54 ye…" at bounding box center [286, 122] width 552 height 48
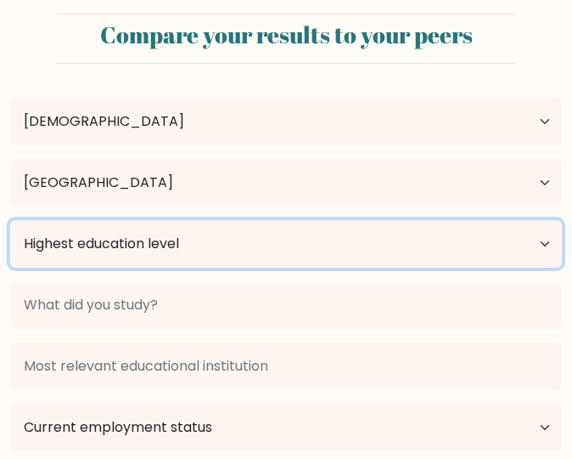
click at [459, 239] on select "Highest education level No schooling Primary Lower Secondary Upper Secondary Oc…" at bounding box center [286, 244] width 552 height 48
select select "bachelors_degree"
click at [10, 220] on select "Highest education level No schooling Primary Lower Secondary Upper Secondary Oc…" at bounding box center [286, 244] width 552 height 48
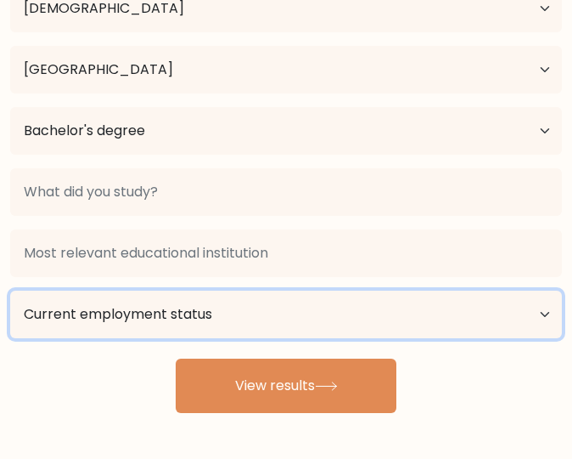
click at [275, 319] on select "Current employment status Employed Student Retired Other / prefer not to answer" at bounding box center [286, 314] width 552 height 48
select select "employed"
click at [10, 290] on select "Current employment status Employed Student Retired Other / prefer not to answer" at bounding box center [286, 314] width 552 height 48
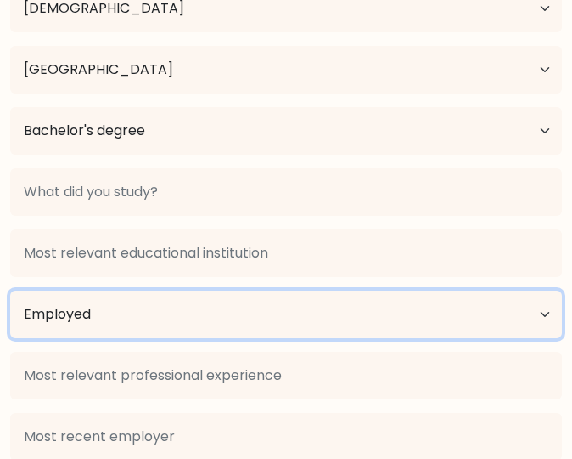
scroll to position [188, 0]
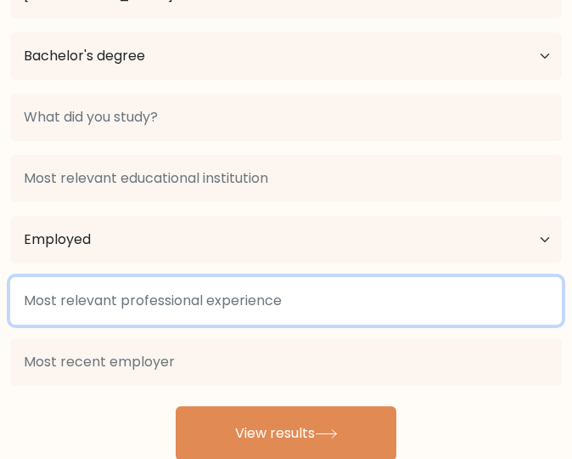
click at [294, 308] on input at bounding box center [286, 301] width 552 height 48
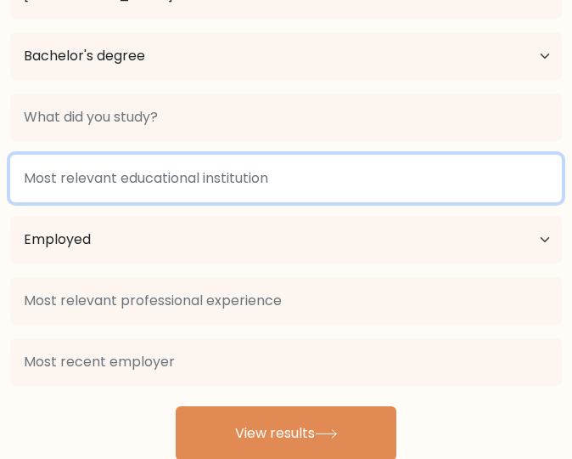
click at [292, 186] on input at bounding box center [286, 179] width 552 height 48
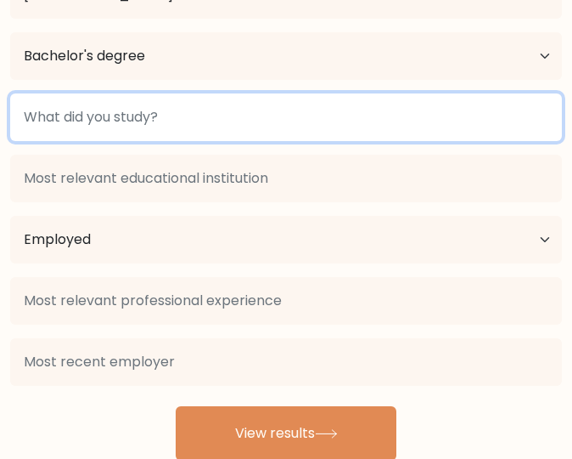
click at [297, 132] on input at bounding box center [286, 117] width 552 height 48
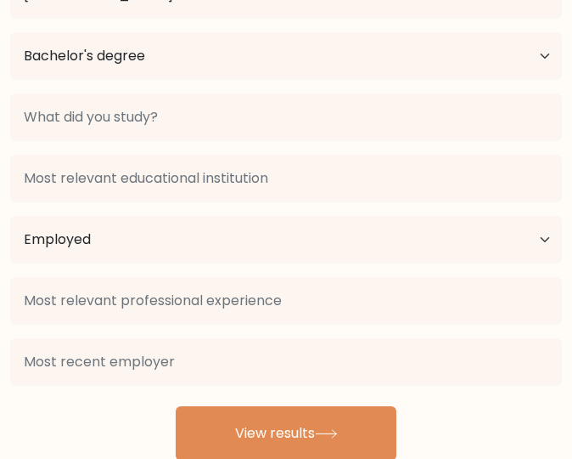
click at [290, 203] on div at bounding box center [286, 178] width 572 height 61
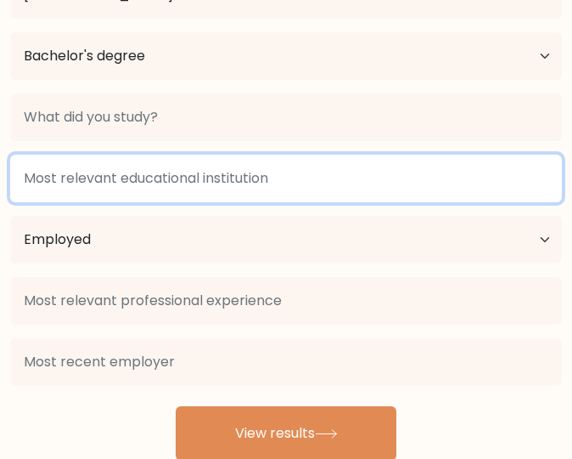
click at [293, 181] on input at bounding box center [286, 179] width 552 height 48
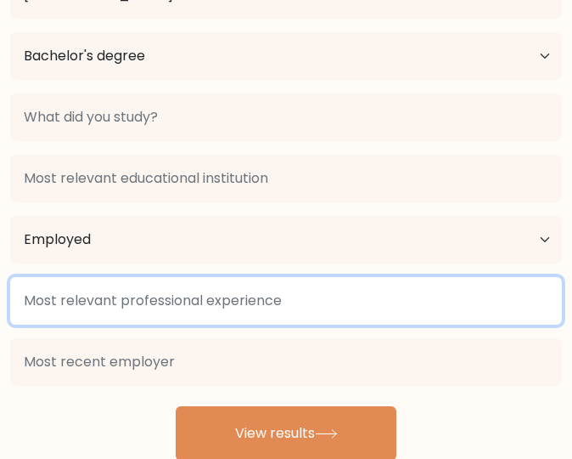
click at [282, 313] on input at bounding box center [286, 301] width 552 height 48
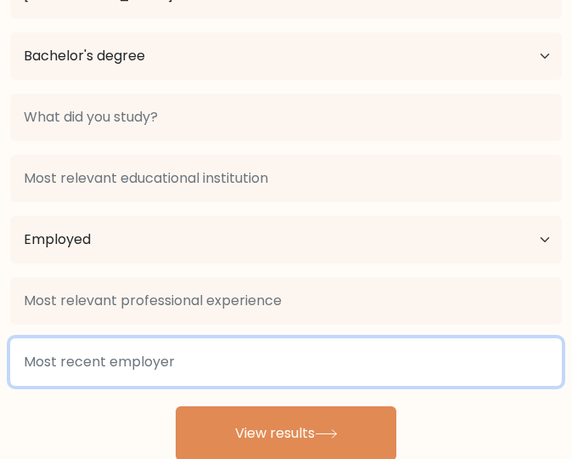
click at [279, 351] on input at bounding box center [286, 362] width 552 height 48
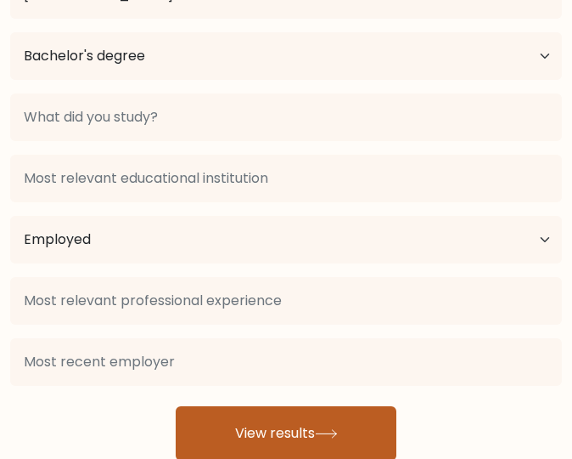
click at [316, 428] on button "View results" at bounding box center [286, 433] width 221 height 54
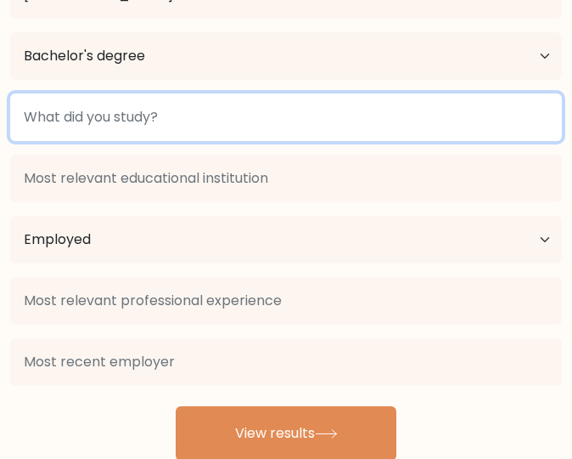
click at [256, 107] on input at bounding box center [286, 117] width 552 height 48
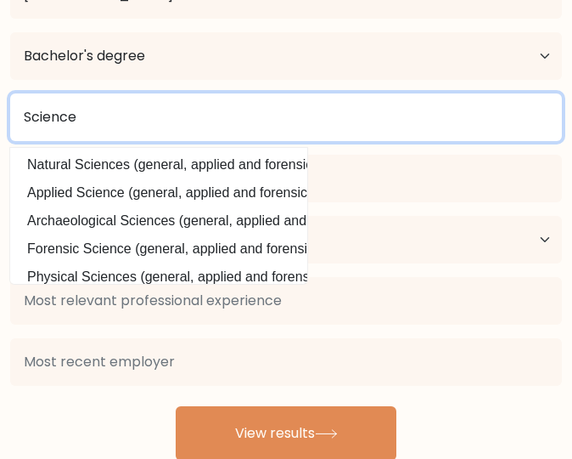
scroll to position [166, 0]
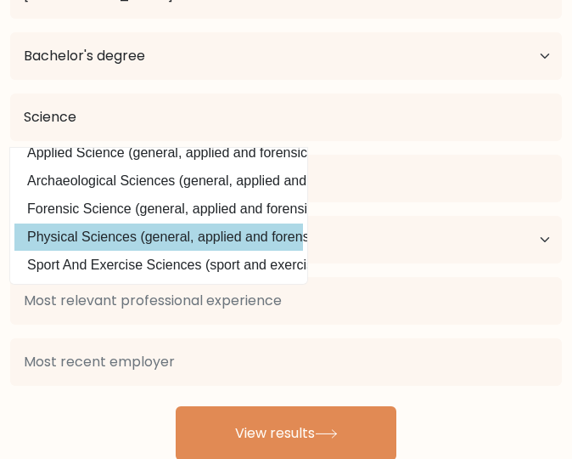
click at [195, 223] on option "Physical Sciences (general, applied and forensic sciences)" at bounding box center [158, 236] width 289 height 27
type input "Physical Sciences"
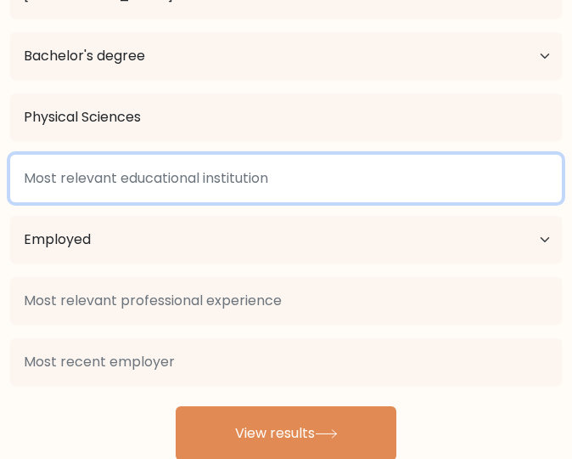
click at [197, 184] on input at bounding box center [286, 179] width 552 height 48
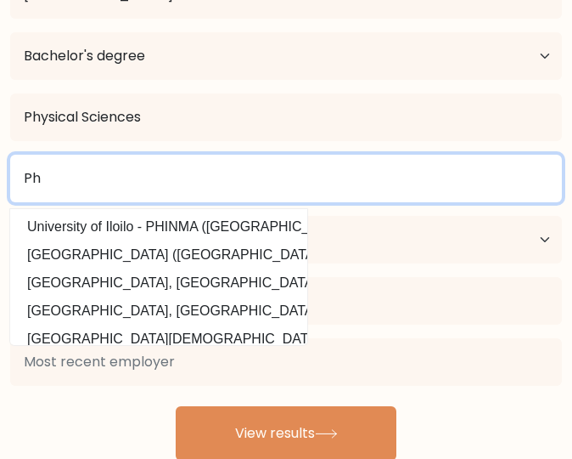
type input "P"
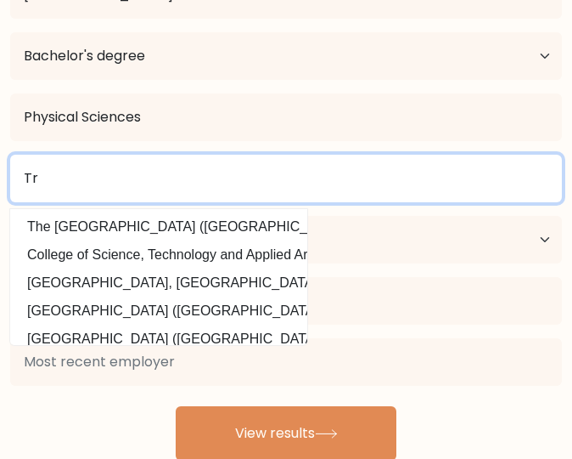
type input "T"
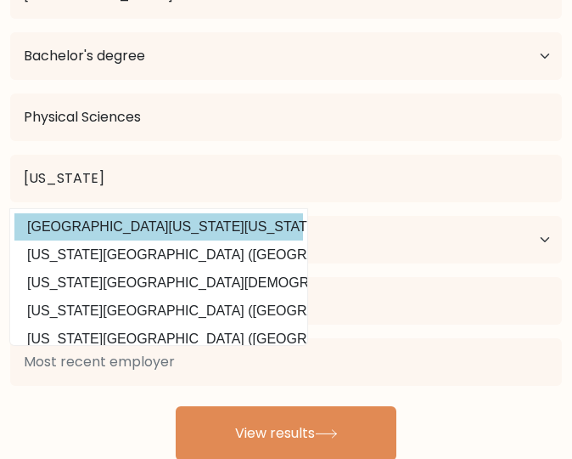
click at [223, 230] on option "University of Colorado Colorado Springs (United States)" at bounding box center [158, 226] width 289 height 27
type input "University of Colorado Colorado Springs"
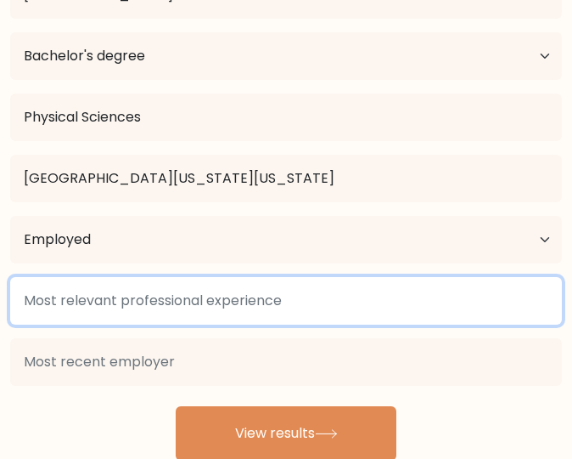
click at [267, 305] on input at bounding box center [286, 301] width 552 height 48
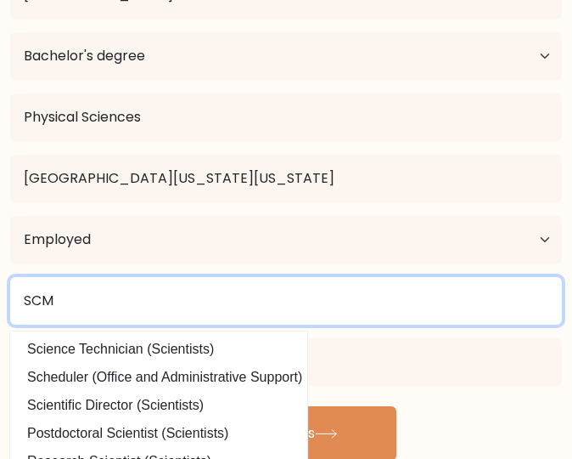
scroll to position [195, 0]
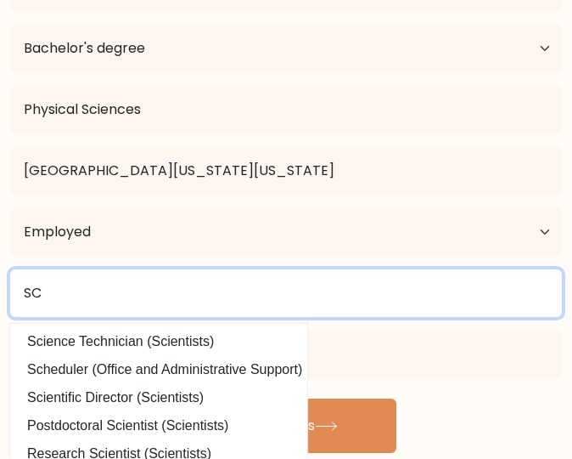
type input "S"
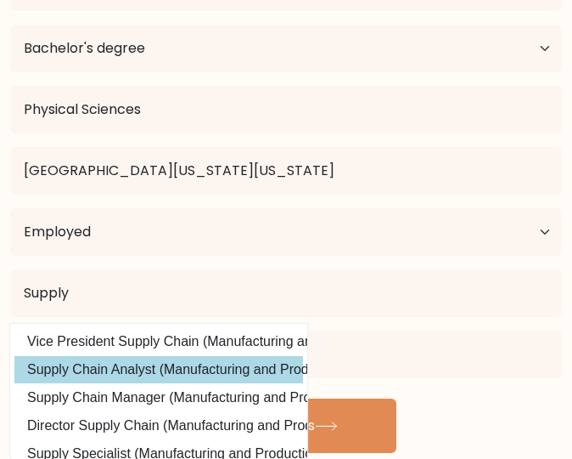
click at [162, 369] on option "Supply Chain Analyst (Manufacturing and Production)" at bounding box center [158, 369] width 289 height 27
type input "Supply Chain Analyst"
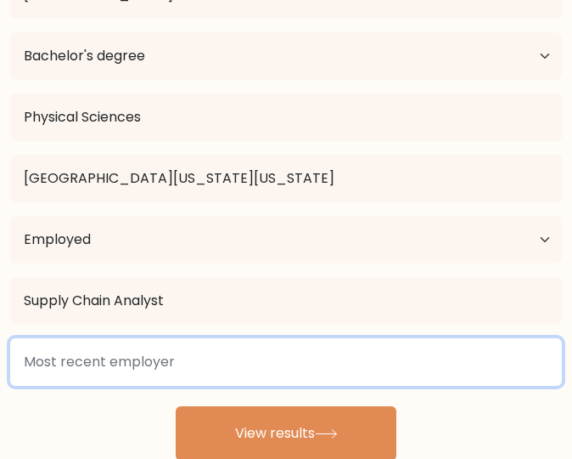
click at [189, 361] on input at bounding box center [286, 362] width 552 height 48
type input "6"
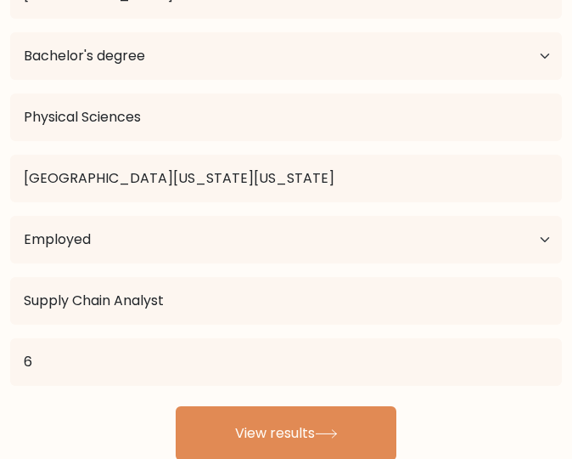
click at [98, 431] on div "M K Age Under 18 years old 18-24 years old 25-34 years old 35-44 years old 45-5…" at bounding box center [286, 175] width 572 height 571
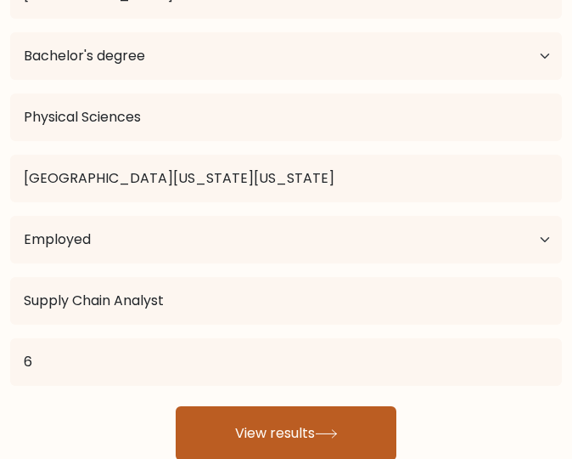
click at [273, 436] on button "View results" at bounding box center [286, 433] width 221 height 54
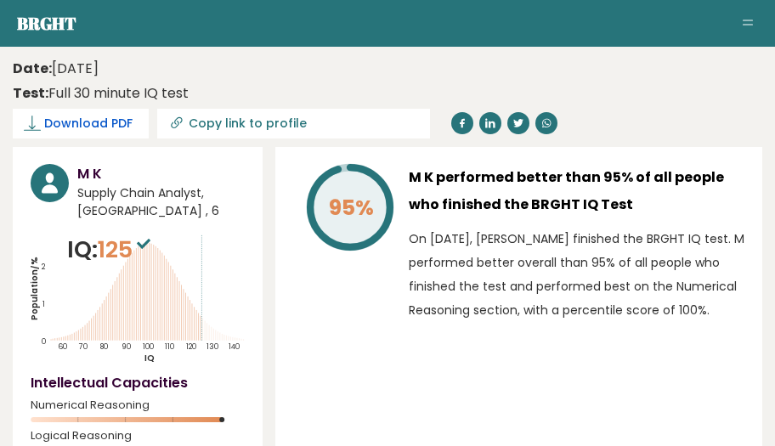
click at [101, 121] on span "Download PDF" at bounding box center [88, 124] width 88 height 18
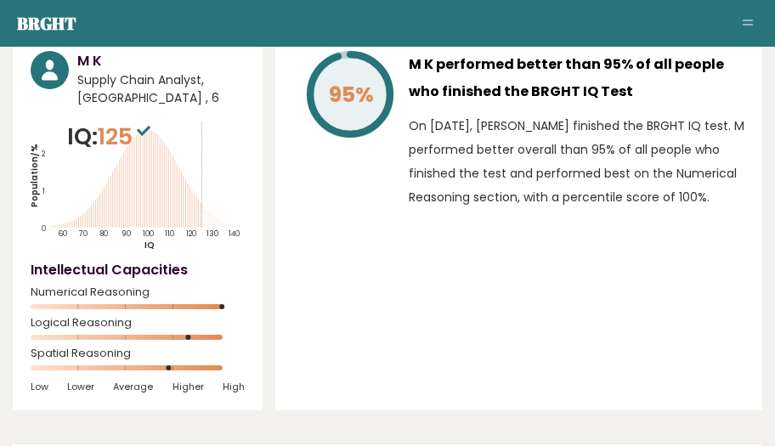
scroll to position [226, 0]
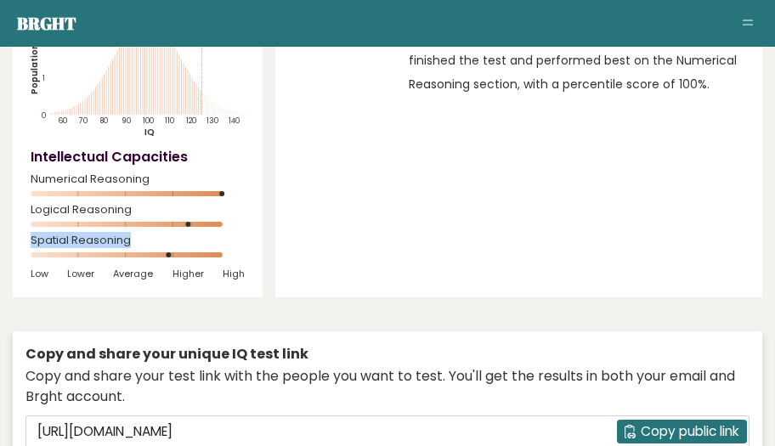
drag, startPoint x: 129, startPoint y: 243, endPoint x: 31, endPoint y: 240, distance: 98.5
click at [31, 240] on span "Spatial Reasoning" at bounding box center [138, 240] width 214 height 7
click at [20, 211] on div at bounding box center [20, 211] width 0 height 0
click at [380, 225] on div "95% M K performed better than 95% of all people who finished the BRGHT IQ Test …" at bounding box center [518, 109] width 487 height 376
drag, startPoint x: 120, startPoint y: 213, endPoint x: 31, endPoint y: 211, distance: 89.2
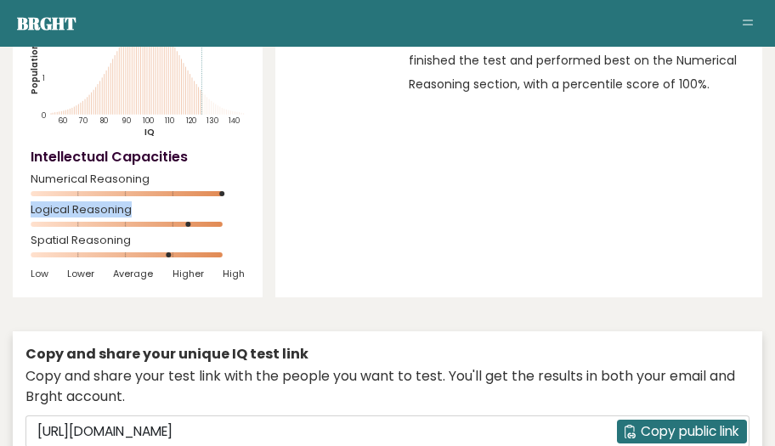
click at [31, 211] on span "Logical Reasoning" at bounding box center [138, 209] width 214 height 7
click at [20, 181] on div at bounding box center [20, 181] width 0 height 0
click at [347, 217] on div "95% M K performed better than 95% of all people who finished the BRGHT IQ Test …" at bounding box center [518, 109] width 487 height 376
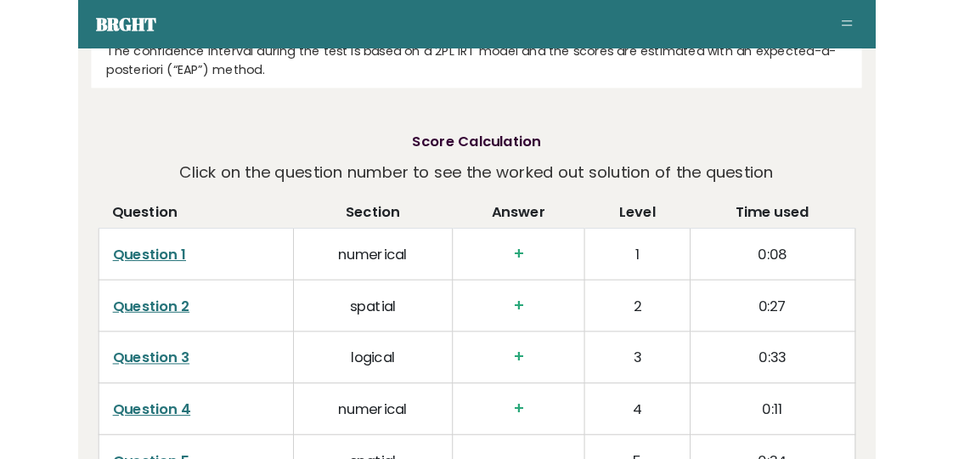
scroll to position [2599, 0]
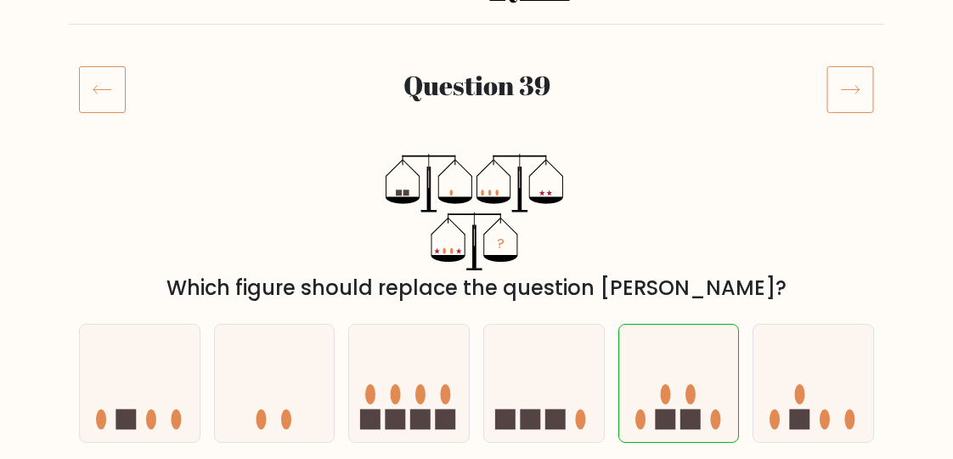
scroll to position [226, 0]
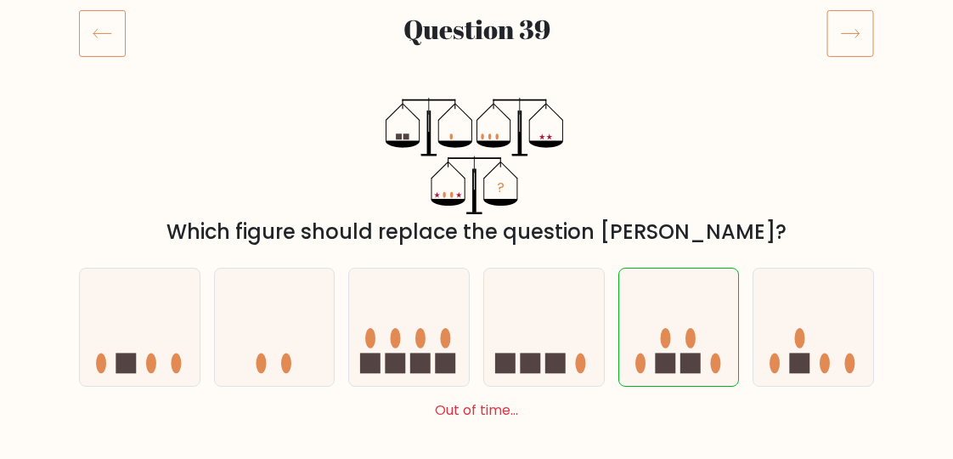
click at [87, 137] on div "? Which figure should replace the question mark?" at bounding box center [476, 172] width 815 height 149
click at [116, 162] on div "? Which figure should replace the question mark?" at bounding box center [476, 172] width 815 height 149
drag, startPoint x: 30, startPoint y: 140, endPoint x: 76, endPoint y: 81, distance: 75.6
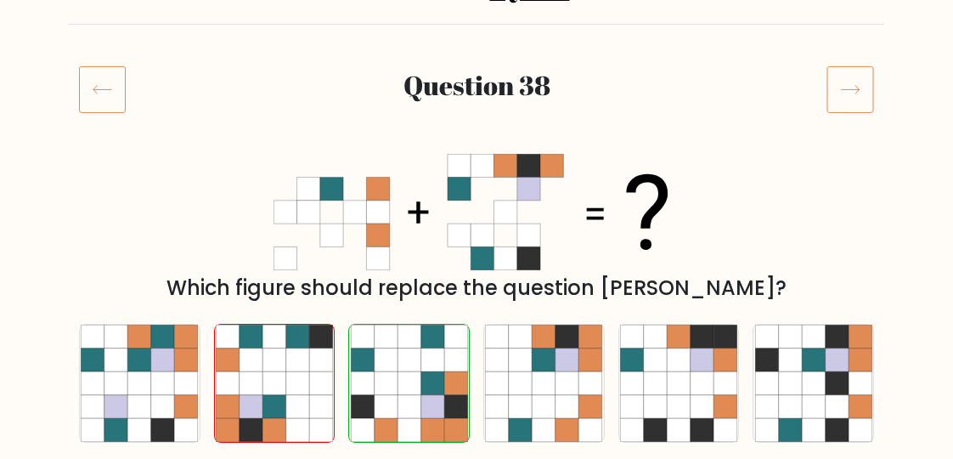
scroll to position [226, 0]
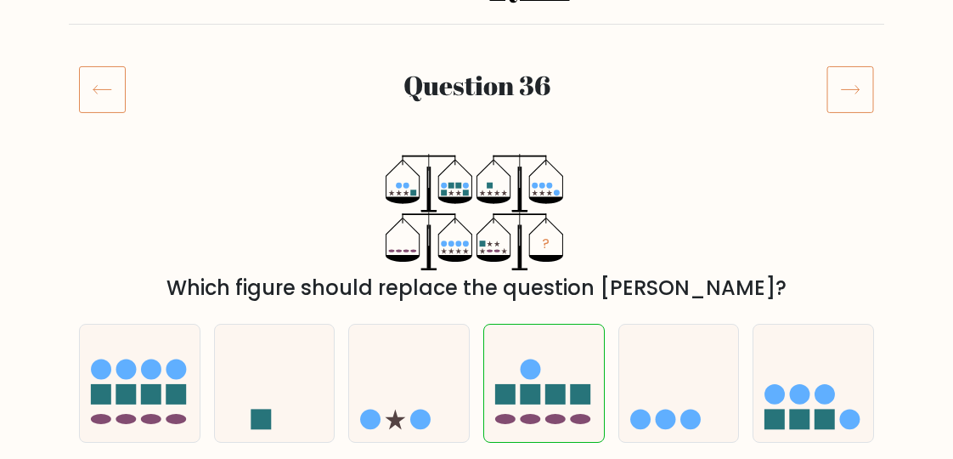
scroll to position [226, 0]
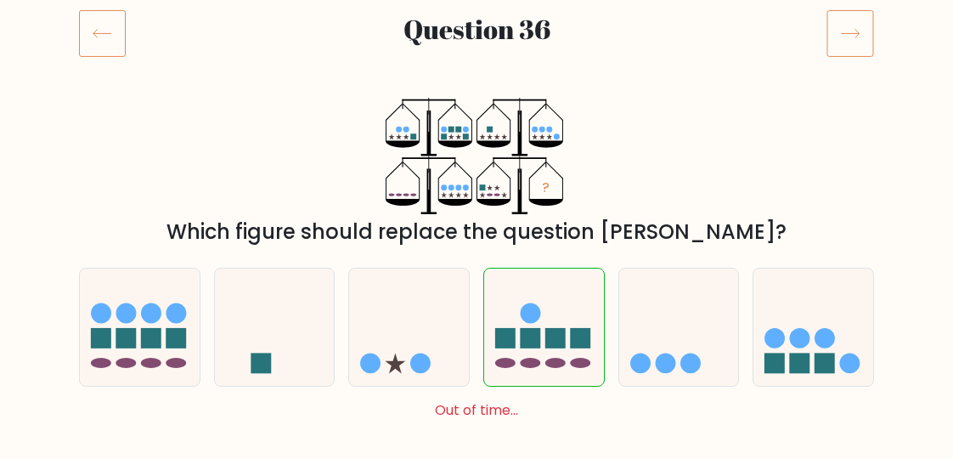
click at [77, 195] on div "? Which figure should replace the question mark?" at bounding box center [476, 172] width 815 height 149
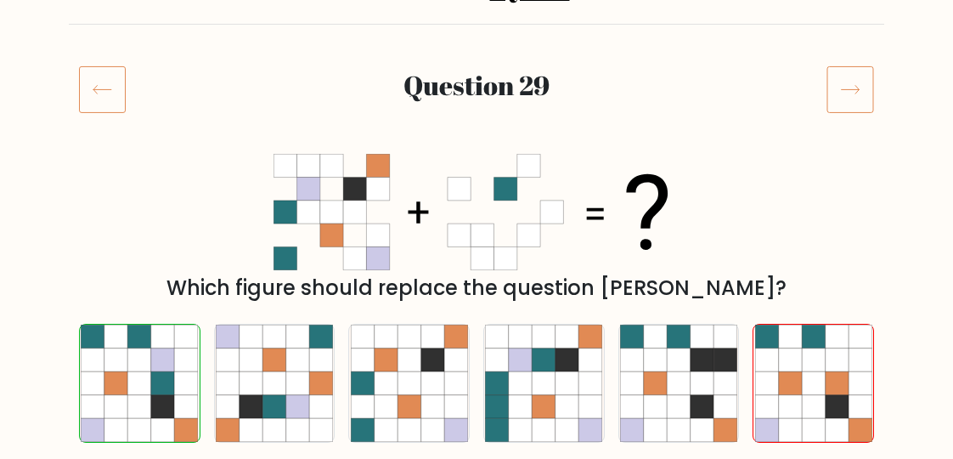
scroll to position [226, 0]
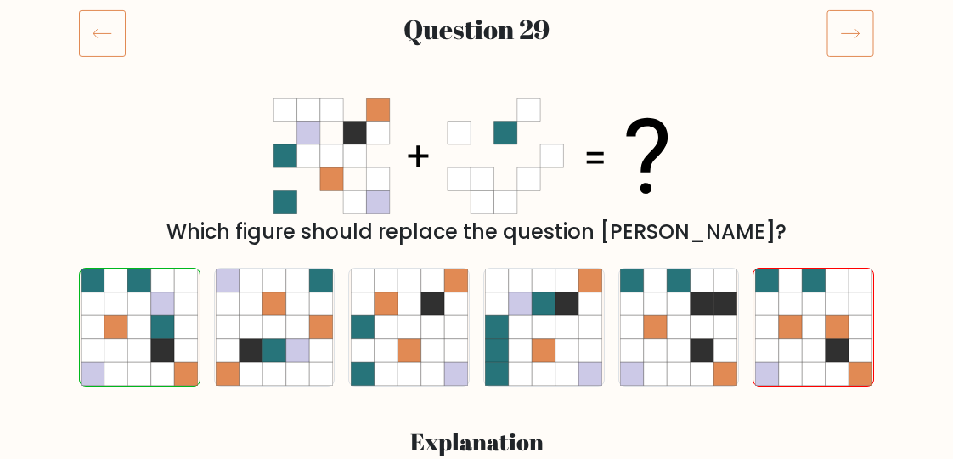
drag, startPoint x: 149, startPoint y: 420, endPoint x: 204, endPoint y: 318, distance: 114.8
click at [149, 420] on div "a. b. c." at bounding box center [476, 433] width 815 height 358
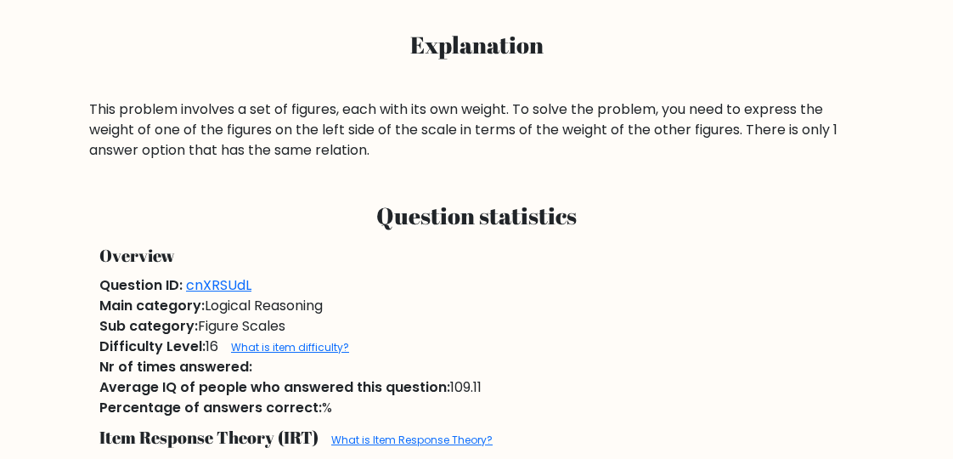
scroll to position [453, 0]
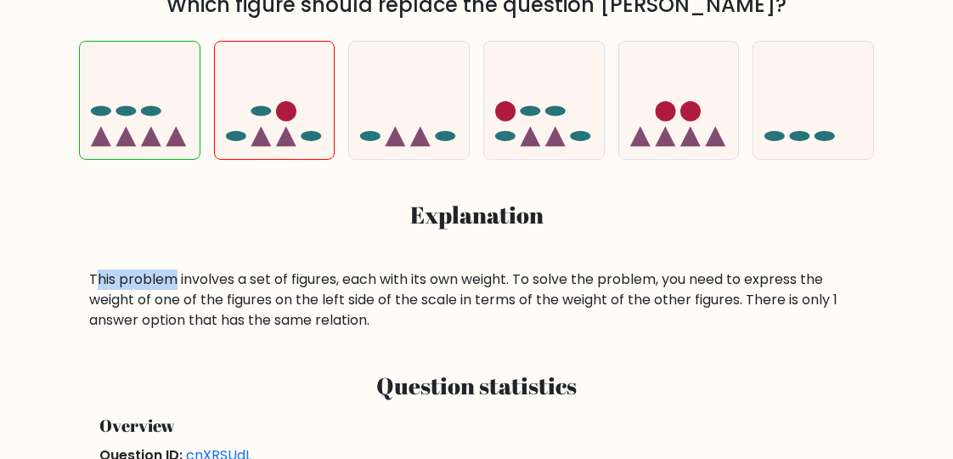
drag, startPoint x: 93, startPoint y: 279, endPoint x: 177, endPoint y: 279, distance: 84.9
click at [177, 279] on div "This problem involves a set of figures, each with its own weight. To solve the …" at bounding box center [476, 299] width 775 height 61
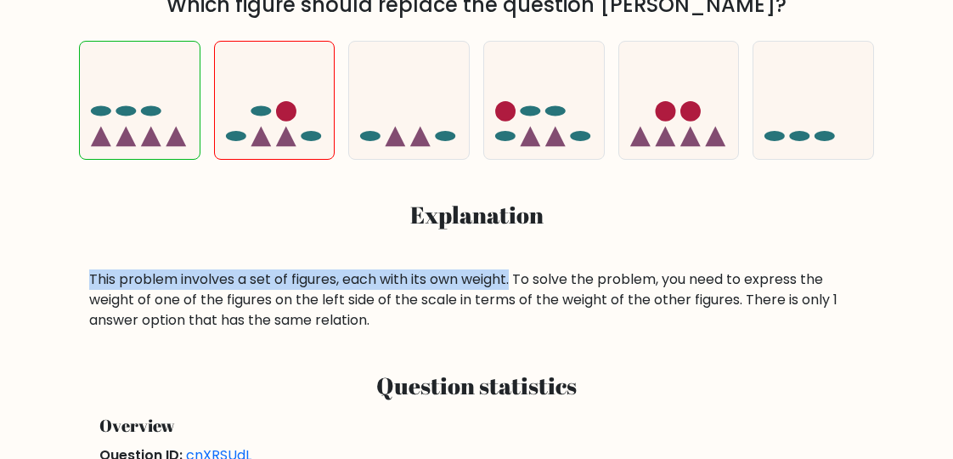
drag, startPoint x: 71, startPoint y: 278, endPoint x: 515, endPoint y: 279, distance: 443.3
click at [515, 279] on div "a. b. c." at bounding box center [476, 178] width 815 height 303
click at [504, 290] on div at bounding box center [504, 290] width 0 height 0
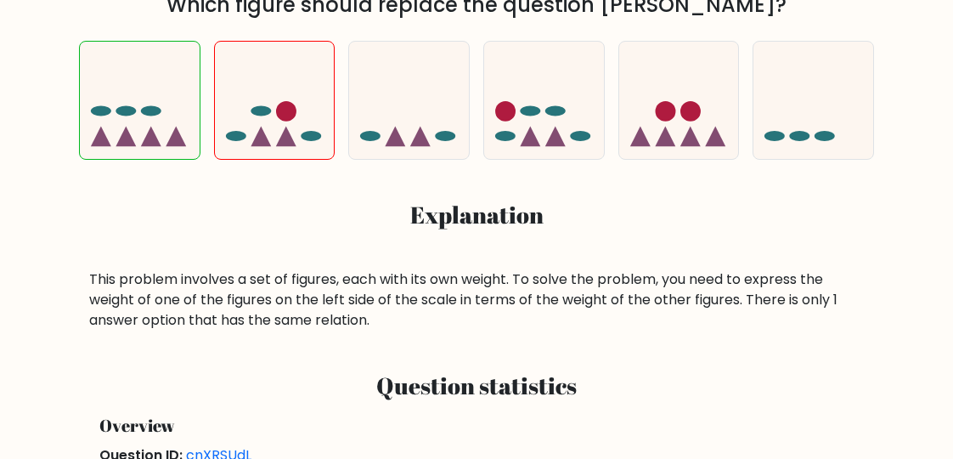
drag, startPoint x: 263, startPoint y: 184, endPoint x: 158, endPoint y: 164, distance: 107.3
click at [428, 306] on div "This problem involves a set of figures, each with its own weight. To solve the …" at bounding box center [476, 299] width 775 height 61
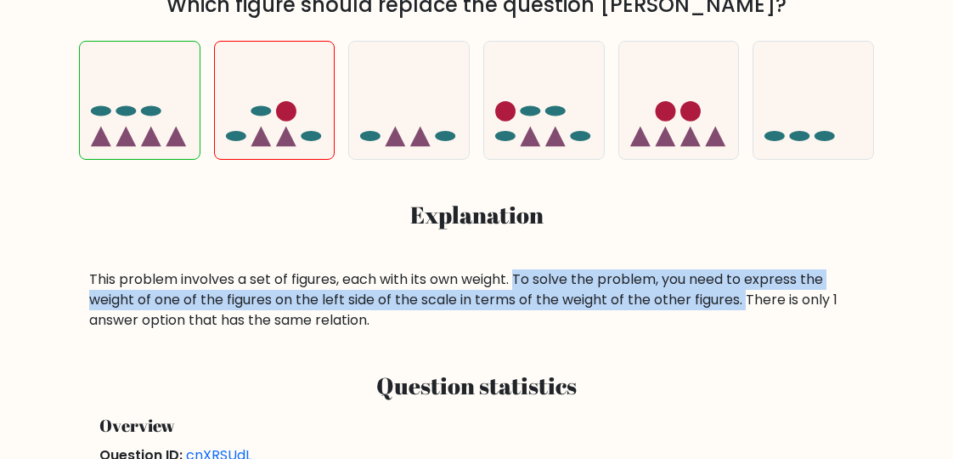
drag, startPoint x: 522, startPoint y: 280, endPoint x: 749, endPoint y: 301, distance: 227.8
click at [749, 301] on div "This problem involves a set of figures, each with its own weight. To solve the …" at bounding box center [476, 299] width 775 height 61
click at [738, 310] on div at bounding box center [738, 310] width 0 height 0
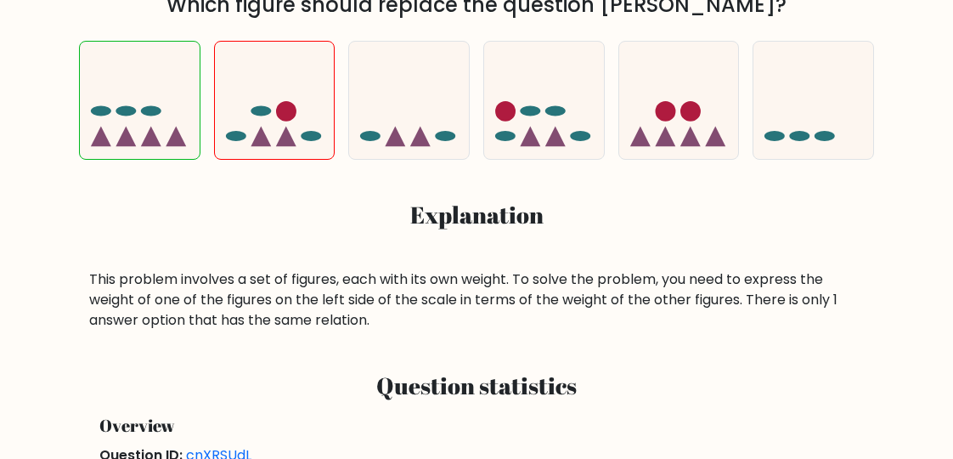
drag, startPoint x: 330, startPoint y: 182, endPoint x: 317, endPoint y: 145, distance: 39.0
click at [682, 315] on div "This problem involves a set of figures, each with its own weight. To solve the …" at bounding box center [476, 299] width 775 height 61
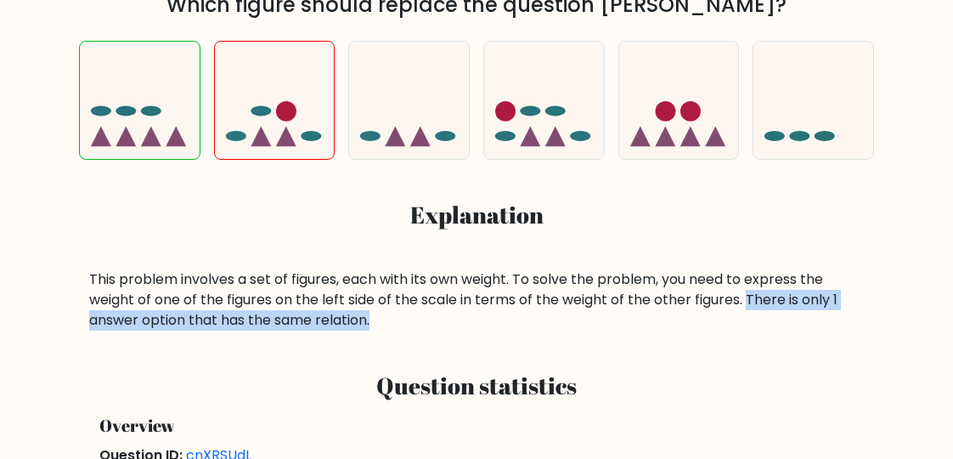
drag, startPoint x: 749, startPoint y: 297, endPoint x: 375, endPoint y: 326, distance: 374.8
click at [375, 326] on div "This problem involves a set of figures, each with its own weight. To solve the …" at bounding box center [476, 299] width 775 height 61
click at [364, 330] on div at bounding box center [364, 330] width 0 height 0
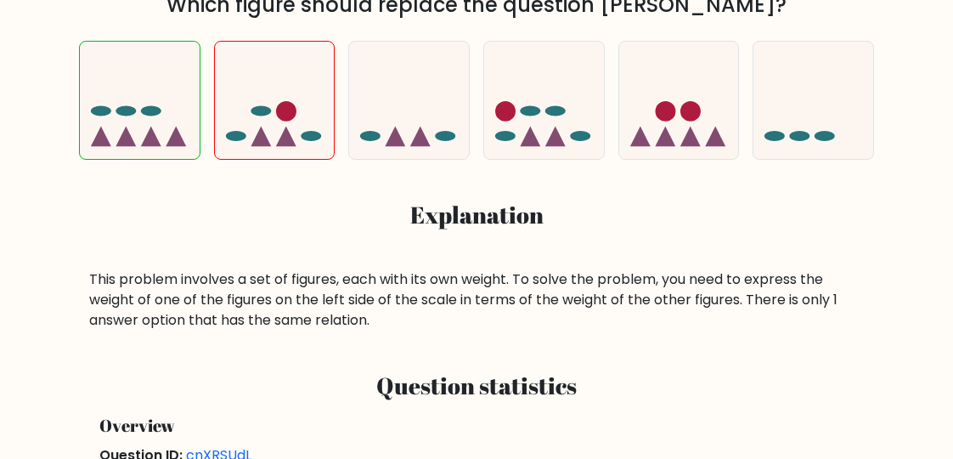
drag, startPoint x: 373, startPoint y: 210, endPoint x: 318, endPoint y: 179, distance: 63.1
click at [169, 200] on div "a. b. c." at bounding box center [476, 178] width 815 height 303
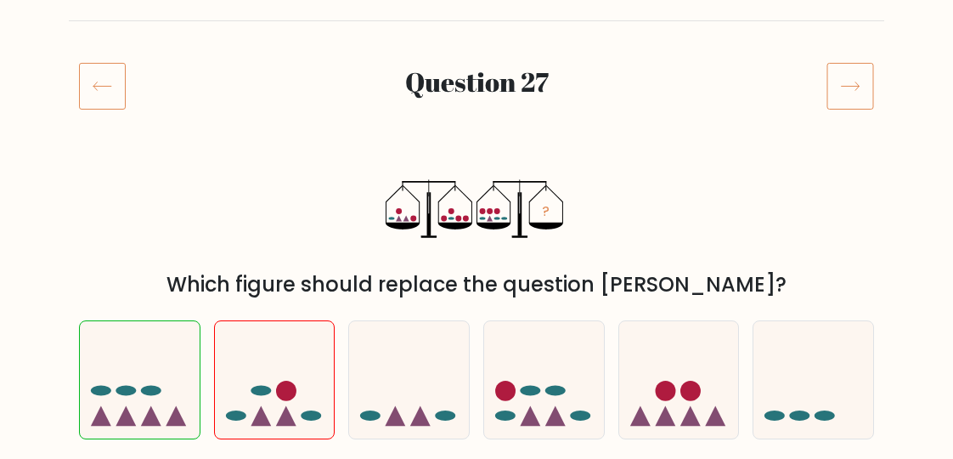
scroll to position [230, 0]
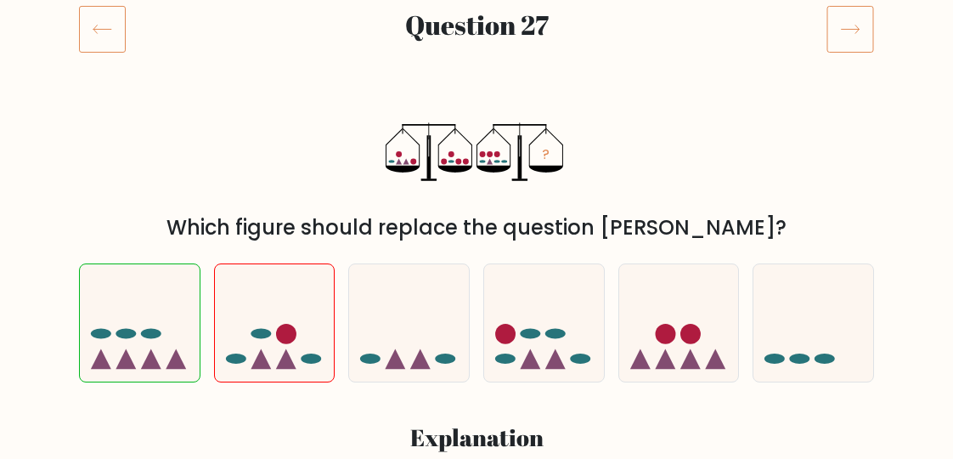
click at [92, 172] on div "? Which figure should replace the question mark?" at bounding box center [476, 167] width 815 height 149
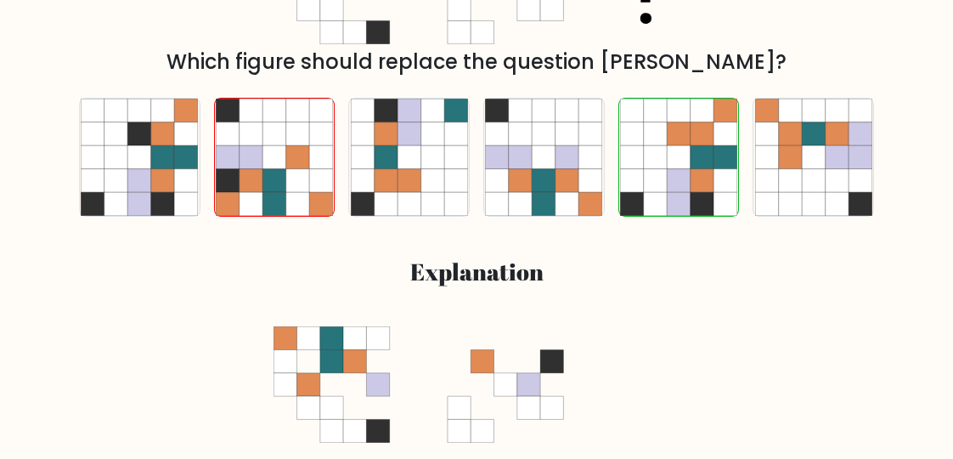
scroll to position [283, 0]
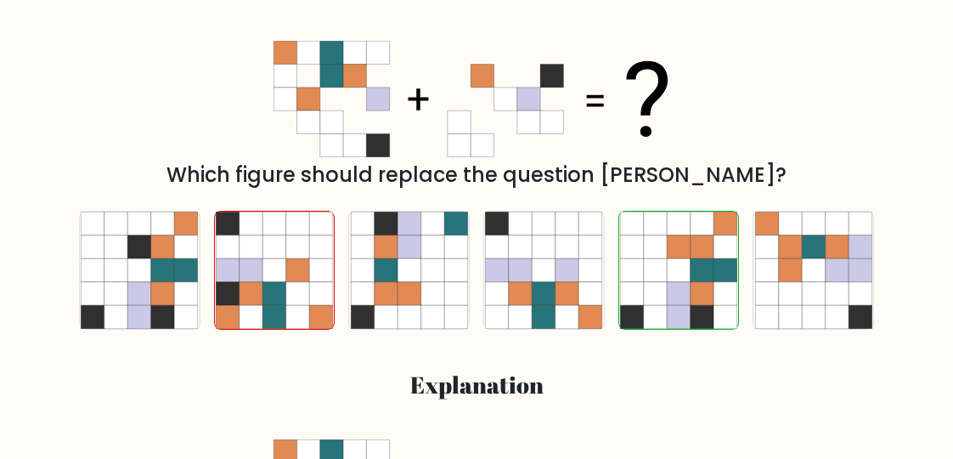
click at [125, 376] on h3 "Explanation" at bounding box center [476, 384] width 775 height 28
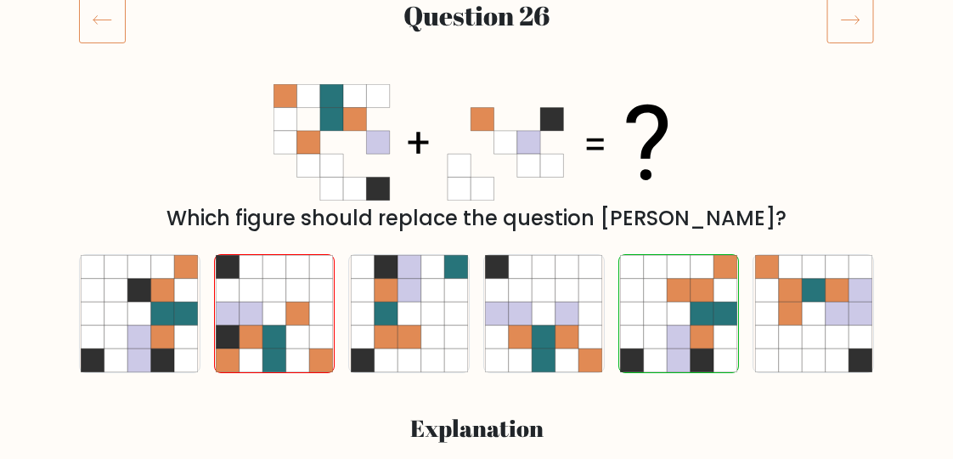
scroll to position [215, 0]
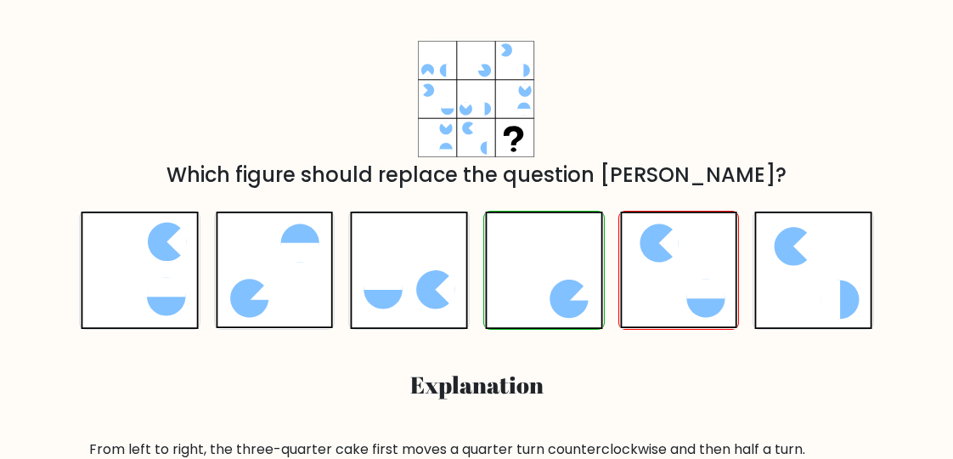
scroll to position [340, 0]
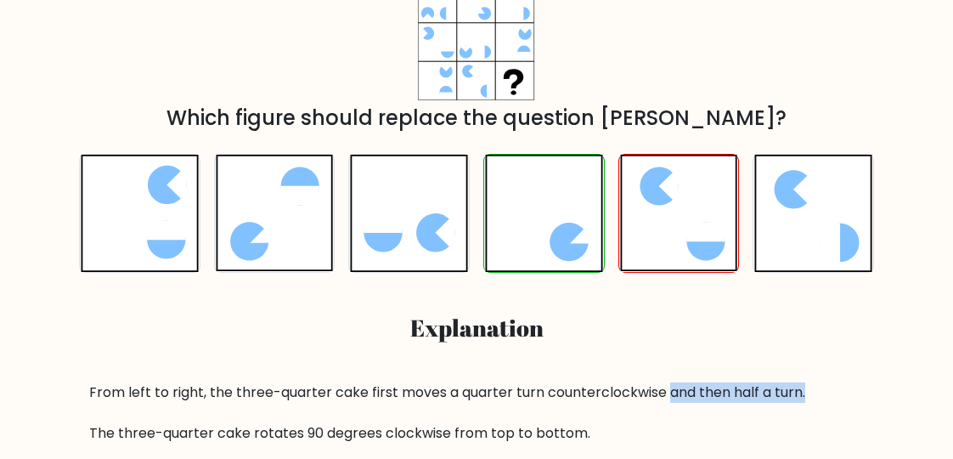
drag, startPoint x: 822, startPoint y: 393, endPoint x: 667, endPoint y: 398, distance: 155.5
click at [667, 398] on div "From left to right, the three-quarter cake first moves a quarter turn countercl…" at bounding box center [476, 433] width 775 height 102
click at [656, 403] on div at bounding box center [656, 403] width 0 height 0
click at [594, 392] on div "From left to right, the three-quarter cake first moves a quarter turn countercl…" at bounding box center [476, 433] width 775 height 102
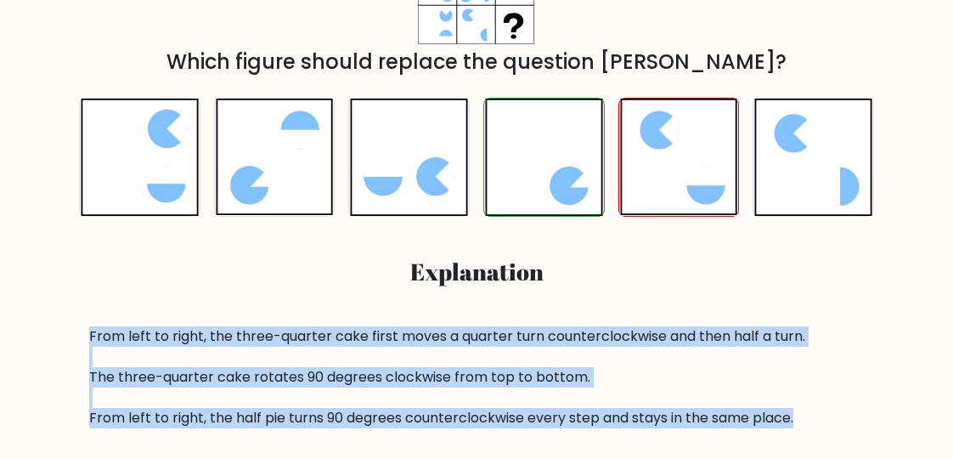
drag, startPoint x: 810, startPoint y: 414, endPoint x: 80, endPoint y: 340, distance: 734.1
click at [80, 340] on div "From left to right, the three-quarter cake first moves a quarter turn countercl…" at bounding box center [476, 377] width 795 height 102
click at [136, 336] on div "From left to right, the three-quarter cake first moves a quarter turn countercl…" at bounding box center [476, 377] width 775 height 102
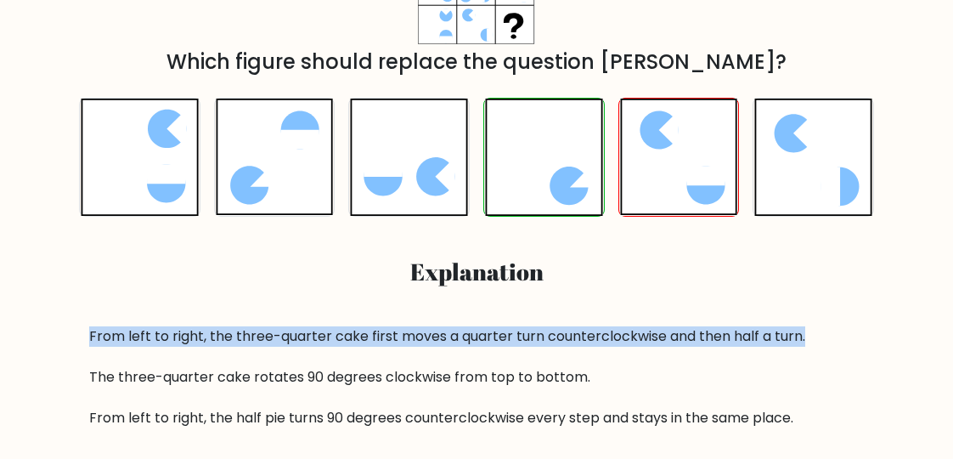
drag, startPoint x: 815, startPoint y: 338, endPoint x: 87, endPoint y: 338, distance: 727.8
click at [87, 338] on div "From left to right, the three-quarter cake first moves a quarter turn countercl…" at bounding box center [476, 377] width 795 height 102
click at [76, 347] on div at bounding box center [76, 347] width 0 height 0
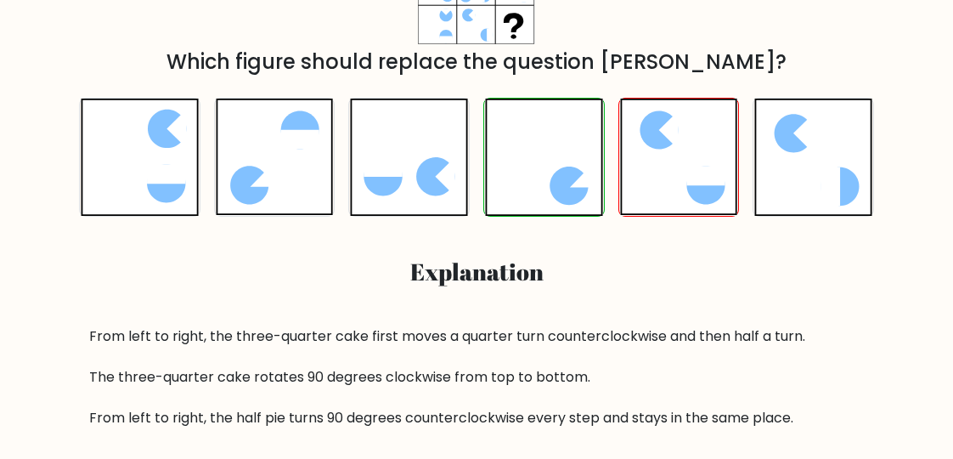
drag, startPoint x: 554, startPoint y: 249, endPoint x: 296, endPoint y: 232, distance: 258.7
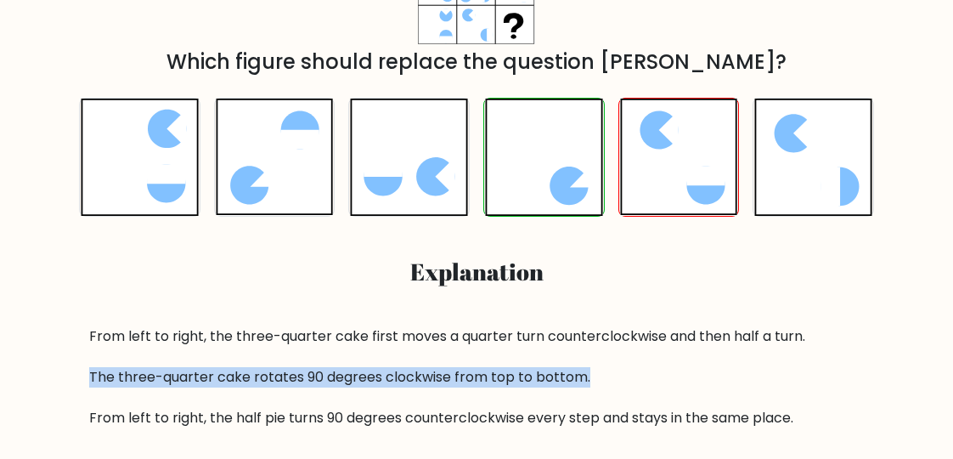
drag, startPoint x: 608, startPoint y: 375, endPoint x: 90, endPoint y: 381, distance: 518.1
click at [90, 381] on div "From left to right, the three-quarter cake first moves a quarter turn countercl…" at bounding box center [476, 377] width 775 height 102
click at [79, 387] on div at bounding box center [79, 387] width 0 height 0
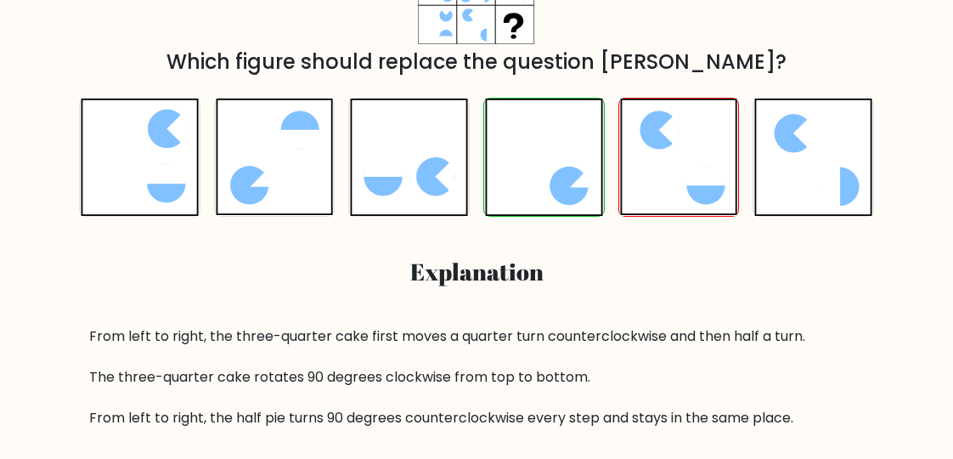
drag, startPoint x: 237, startPoint y: 287, endPoint x: 190, endPoint y: 261, distance: 53.6
click at [69, 273] on div "a. b. c. d." at bounding box center [476, 256] width 815 height 344
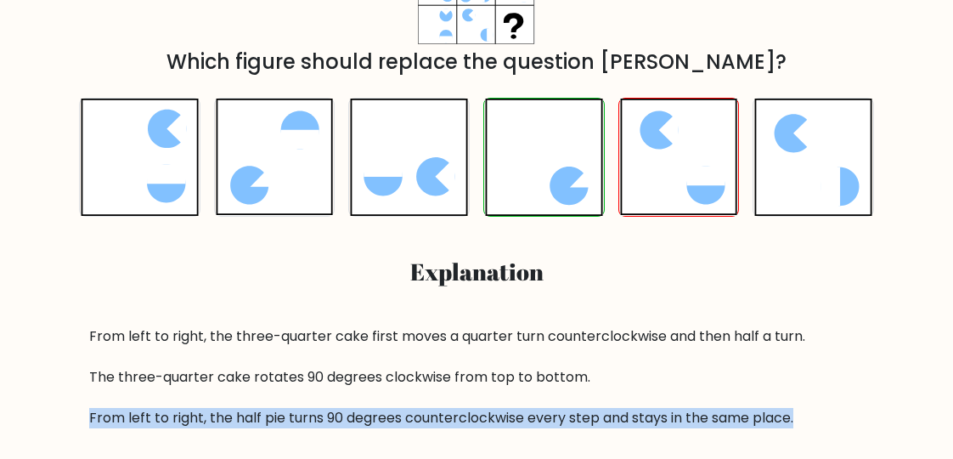
drag, startPoint x: 807, startPoint y: 418, endPoint x: 90, endPoint y: 417, distance: 716.8
click at [90, 417] on div "From left to right, the three-quarter cake first moves a quarter turn countercl…" at bounding box center [476, 377] width 775 height 102
click at [79, 385] on div at bounding box center [79, 385] width 0 height 0
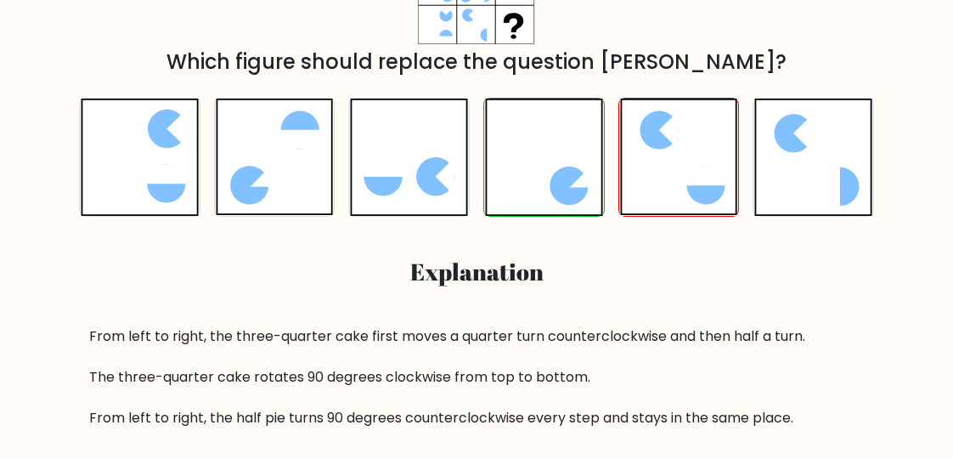
drag, startPoint x: 603, startPoint y: 330, endPoint x: 299, endPoint y: 308, distance: 304.8
drag, startPoint x: 689, startPoint y: 312, endPoint x: 671, endPoint y: 284, distance: 33.2
click at [689, 312] on div "a. b. c. d." at bounding box center [476, 256] width 815 height 344
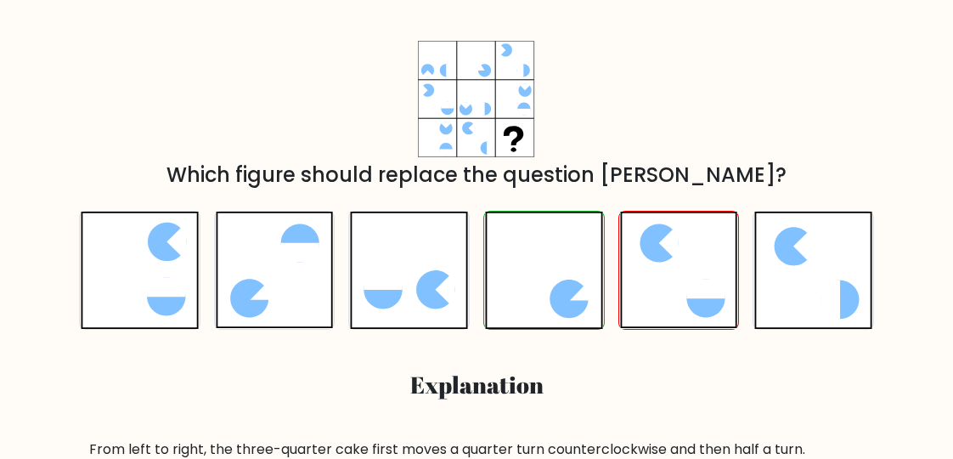
scroll to position [170, 0]
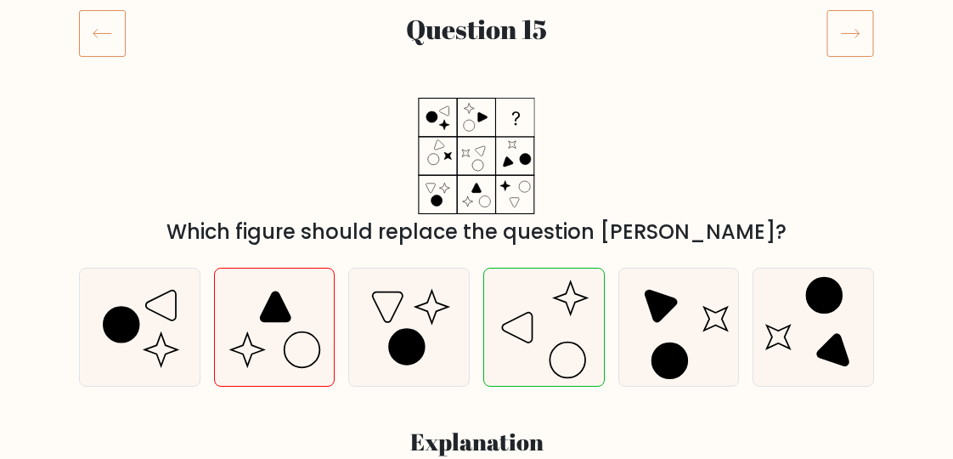
scroll to position [283, 0]
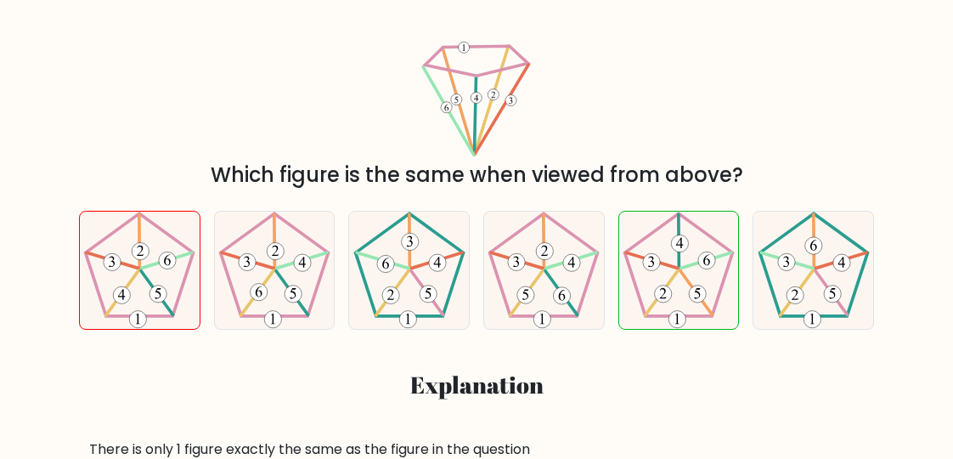
scroll to position [113, 0]
